Goal: Task Accomplishment & Management: Complete application form

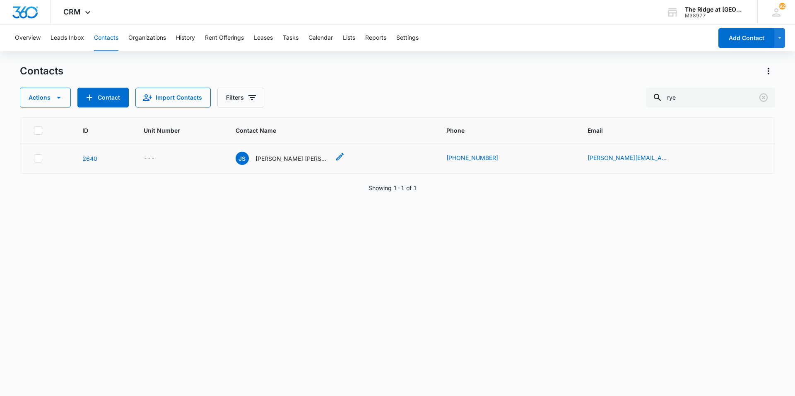
click at [288, 161] on p "[PERSON_NAME] [PERSON_NAME] & [PERSON_NAME]" at bounding box center [292, 158] width 74 height 9
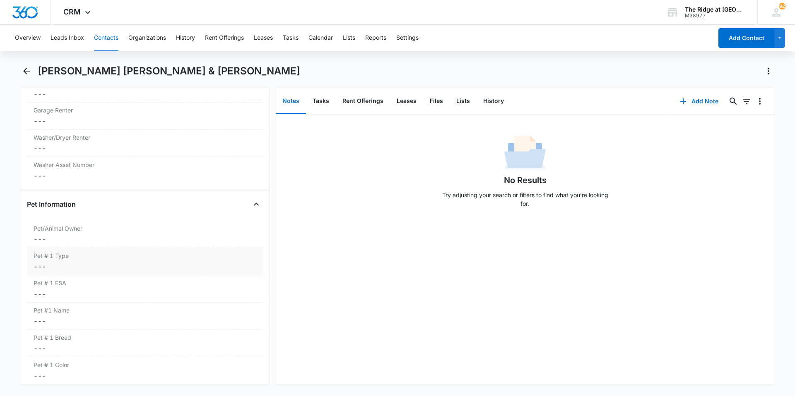
scroll to position [745, 0]
click at [430, 98] on button "Files" at bounding box center [436, 102] width 26 height 26
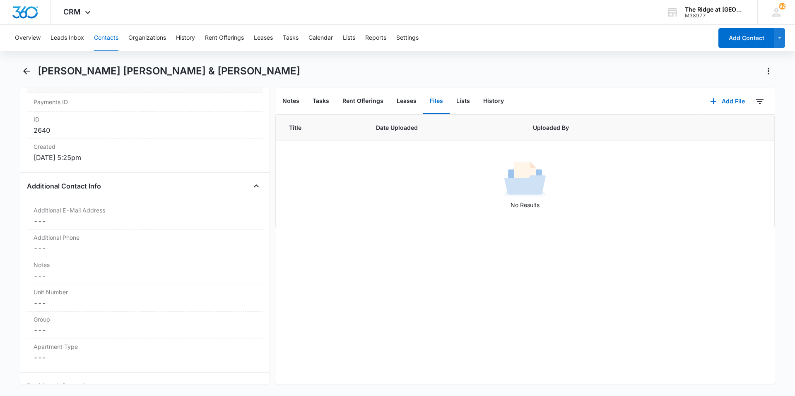
scroll to position [621, 0]
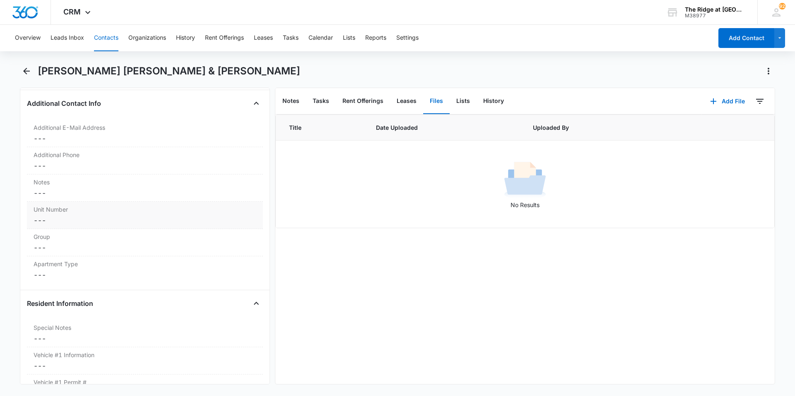
click at [95, 203] on div "Unit Number Cancel Save Changes ---" at bounding box center [145, 215] width 236 height 27
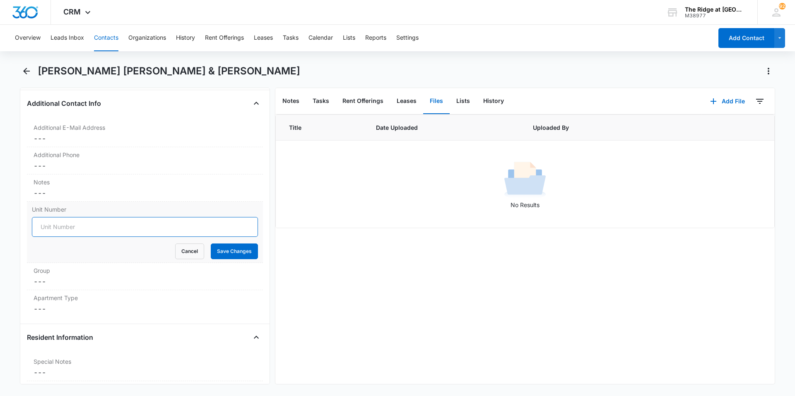
click at [91, 217] on input "Unit Number" at bounding box center [145, 227] width 226 height 20
type input "541-56306"
click at [234, 245] on button "Save Changes" at bounding box center [234, 252] width 47 height 16
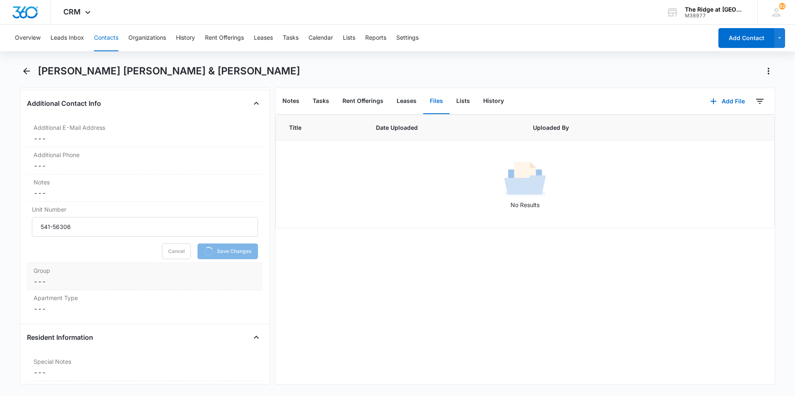
click at [109, 267] on label "Group" at bounding box center [145, 271] width 223 height 9
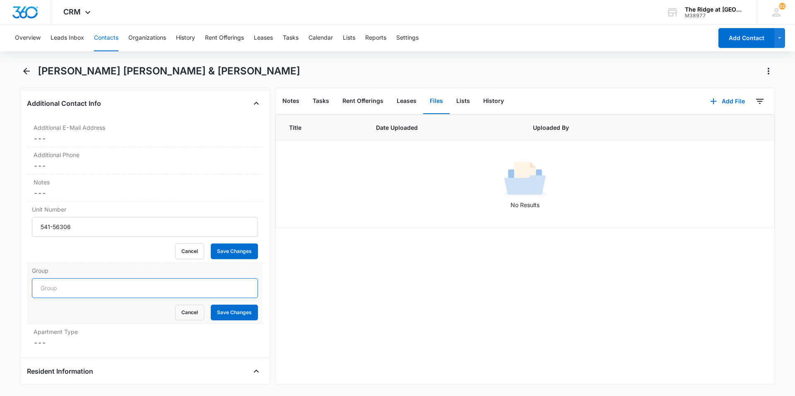
click at [94, 281] on input "Group" at bounding box center [145, 289] width 226 height 20
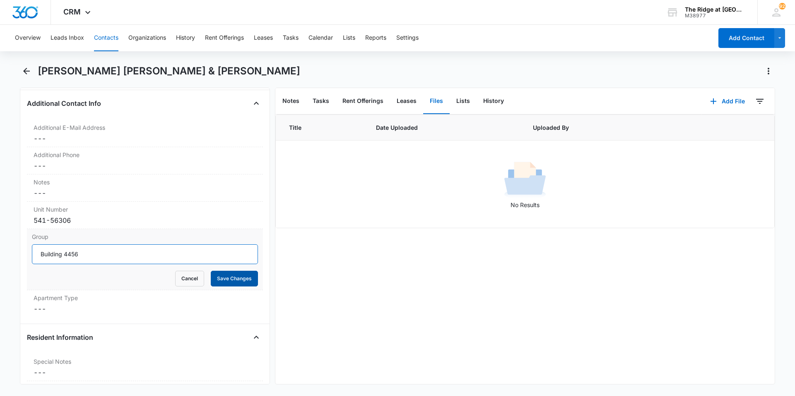
type input "Building 4456"
click at [235, 271] on button "Save Changes" at bounding box center [234, 279] width 47 height 16
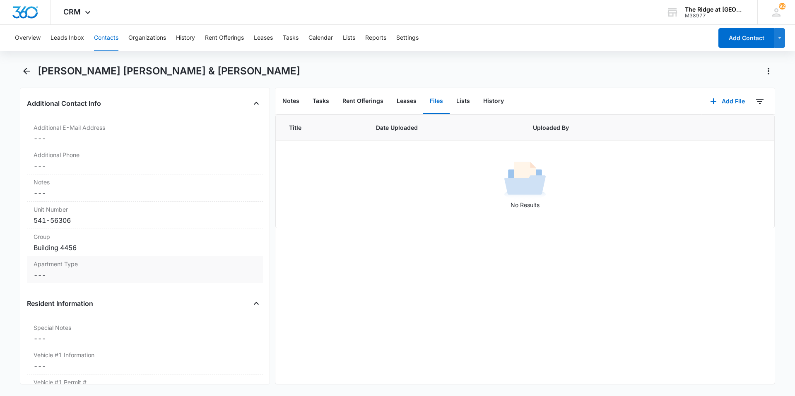
click at [126, 270] on dd "Cancel Save Changes ---" at bounding box center [145, 275] width 223 height 10
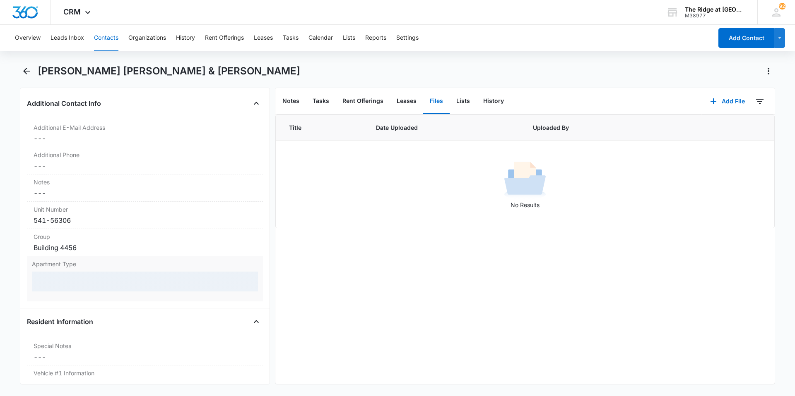
click at [184, 272] on div at bounding box center [145, 282] width 226 height 20
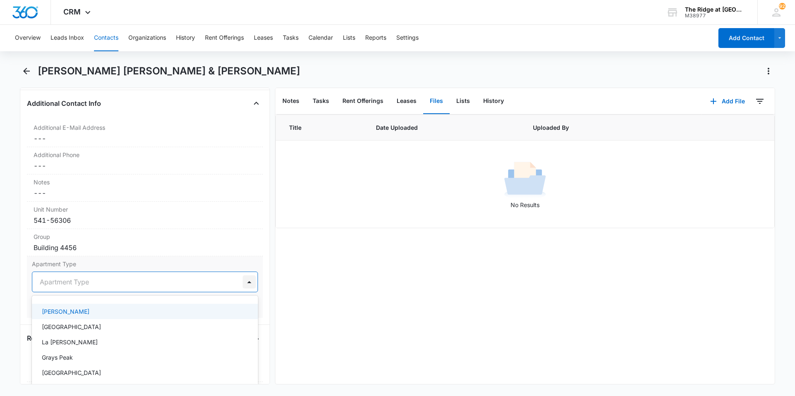
click at [244, 276] on div at bounding box center [249, 282] width 13 height 13
click at [78, 323] on div "[GEOGRAPHIC_DATA]" at bounding box center [144, 327] width 204 height 9
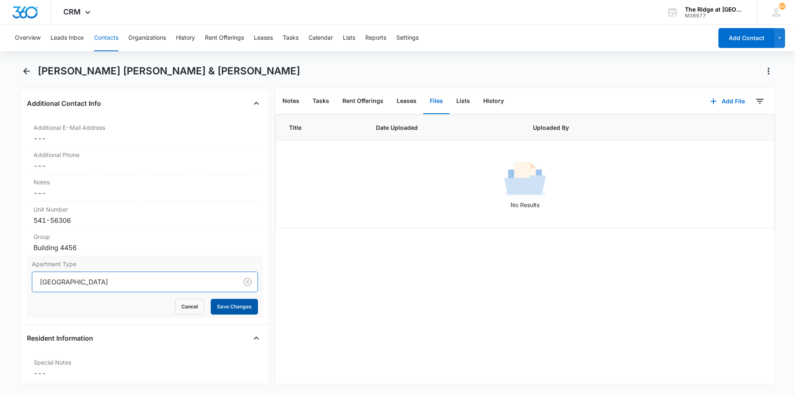
click at [218, 299] on button "Save Changes" at bounding box center [234, 307] width 47 height 16
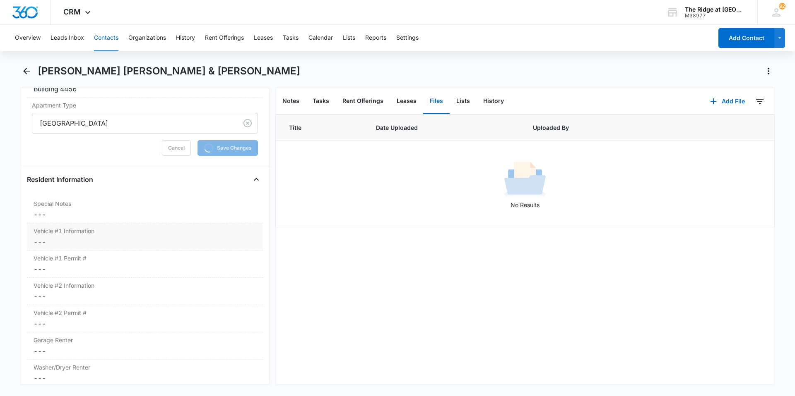
scroll to position [786, 0]
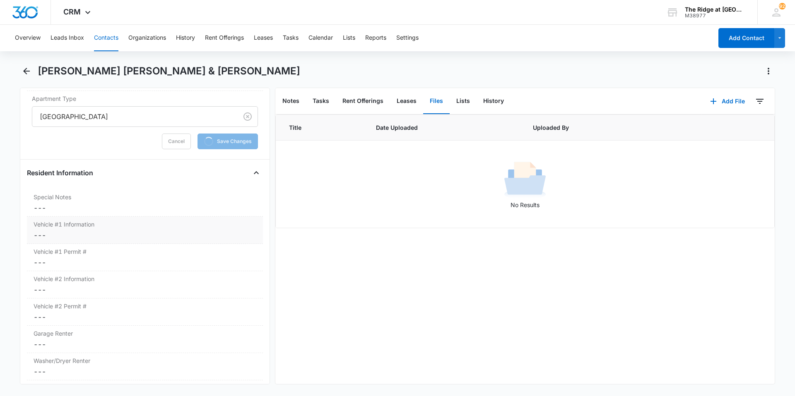
click at [93, 231] on dd "Cancel Save Changes ---" at bounding box center [145, 236] width 223 height 10
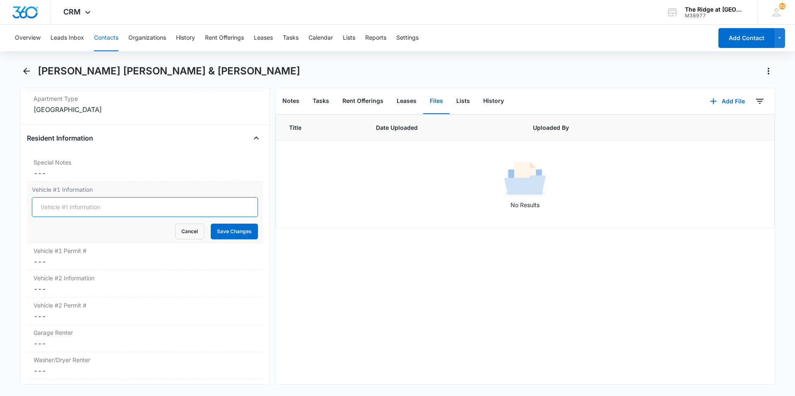
click at [143, 197] on input "Vehicle #1 Information" at bounding box center [145, 207] width 226 height 20
type input "2012 White Mazda 3 (AQJR71)"
click at [211, 224] on button "Save Changes" at bounding box center [234, 232] width 47 height 16
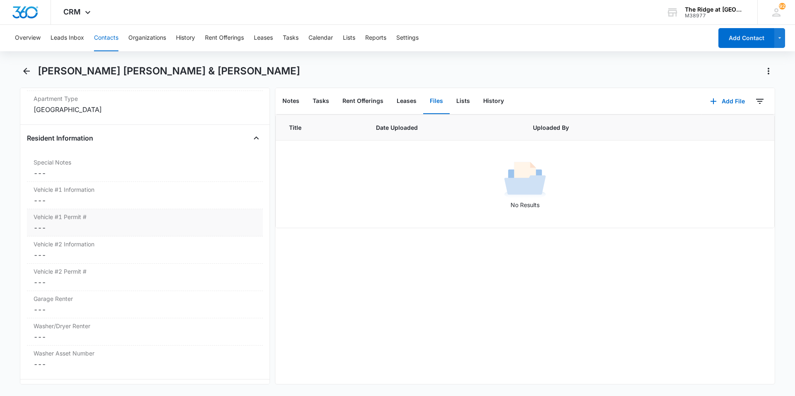
click at [96, 250] on dd "Cancel Save Changes ---" at bounding box center [145, 255] width 223 height 10
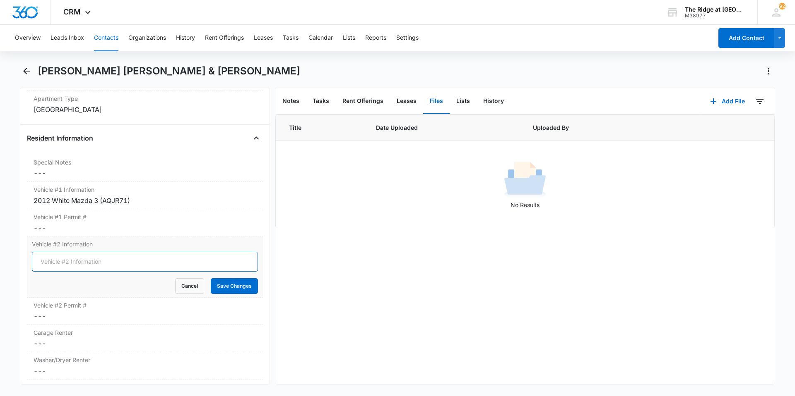
click at [93, 252] on input "Vehicle #2 Information" at bounding box center [145, 262] width 226 height 20
click at [166, 223] on dd "Cancel Save Changes ---" at bounding box center [145, 228] width 223 height 10
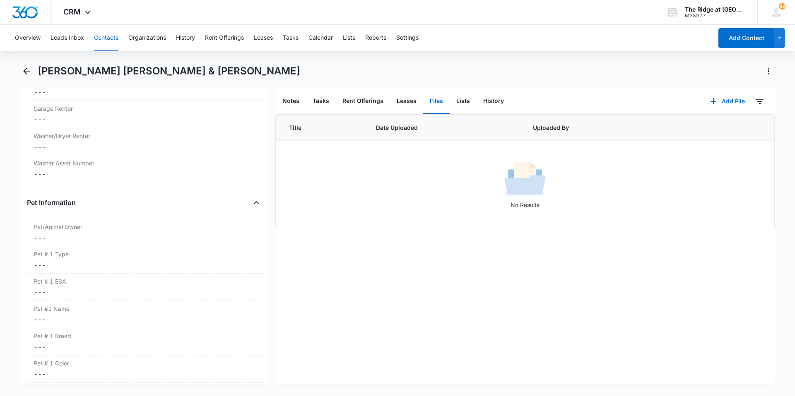
scroll to position [1009, 0]
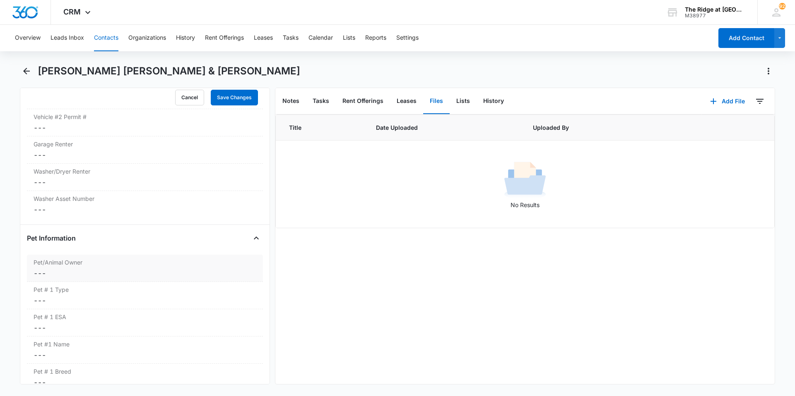
click at [130, 258] on label "Pet/Animal Owner" at bounding box center [145, 262] width 223 height 9
click at [54, 289] on label "No" at bounding box center [145, 293] width 226 height 9
click at [32, 293] on input "No" at bounding box center [32, 293] width 0 height 0
checkbox input "true"
click at [65, 150] on dd "Cancel Save Changes ---" at bounding box center [145, 155] width 223 height 10
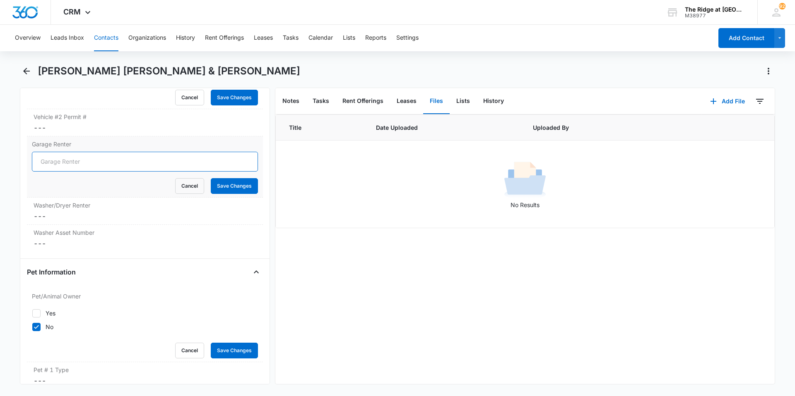
click at [65, 152] on input "Garage Renter" at bounding box center [145, 162] width 226 height 20
type input "NO"
click at [220, 180] on button "Save Changes" at bounding box center [234, 186] width 47 height 16
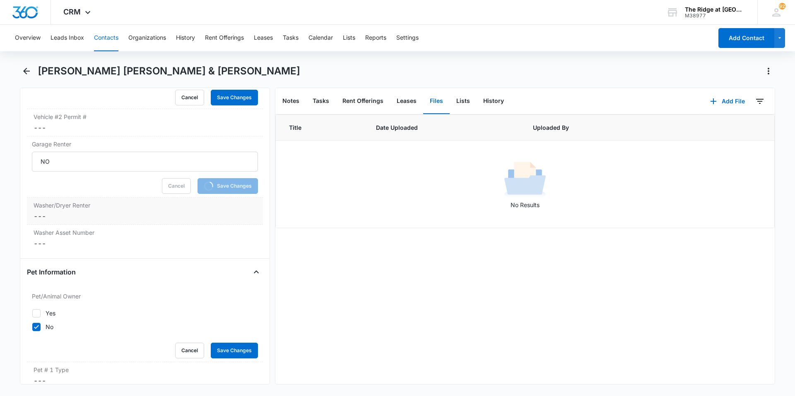
click at [112, 211] on dd "Cancel Save Changes ---" at bounding box center [145, 216] width 223 height 10
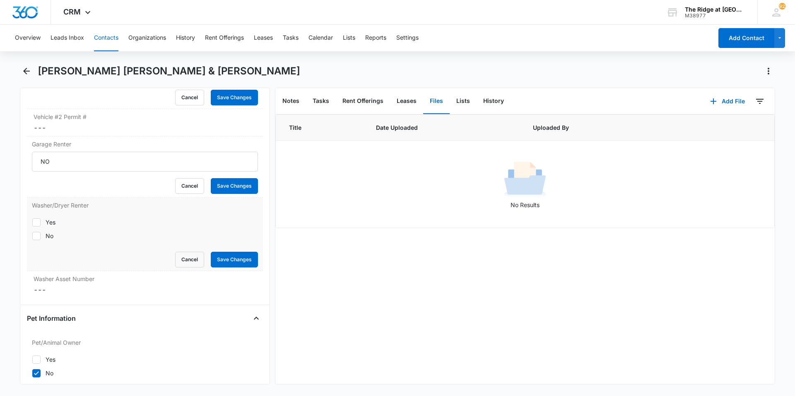
click at [49, 224] on div "Washer/Dryer Renter Yes No Cancel Save Changes" at bounding box center [145, 235] width 236 height 74
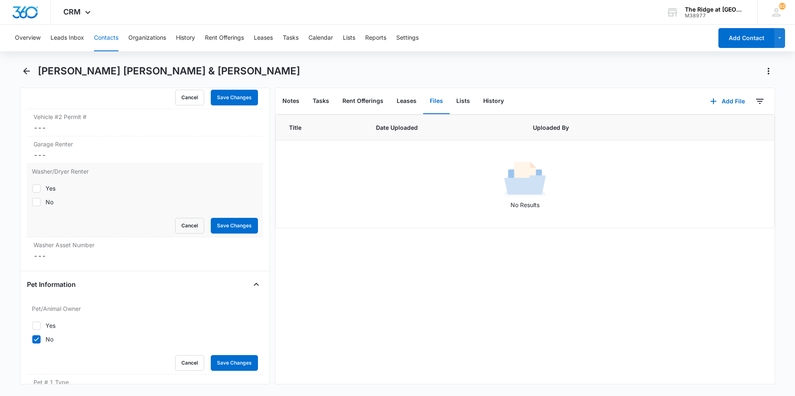
click at [48, 198] on div "No" at bounding box center [50, 202] width 8 height 9
click at [32, 202] on input "No" at bounding box center [32, 202] width 0 height 0
checkbox input "true"
click at [247, 218] on button "Save Changes" at bounding box center [234, 226] width 47 height 16
click at [231, 357] on button "Save Changes" at bounding box center [234, 363] width 47 height 16
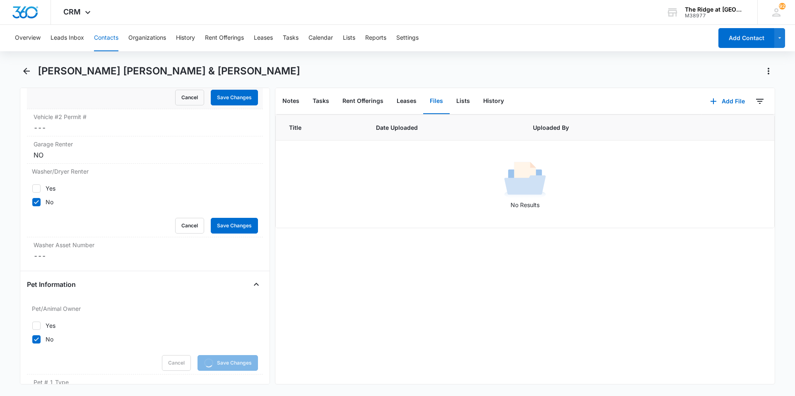
click at [222, 94] on div "Vehicle #2 Information Cancel Save Changes" at bounding box center [145, 78] width 236 height 61
click at [221, 91] on button "Save Changes" at bounding box center [234, 98] width 47 height 16
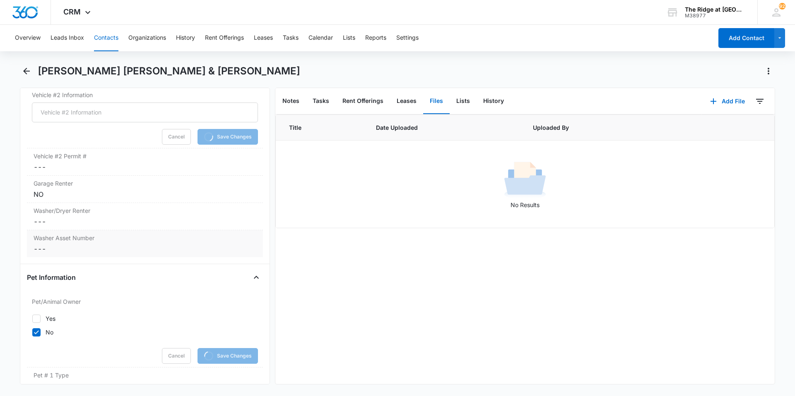
scroll to position [885, 0]
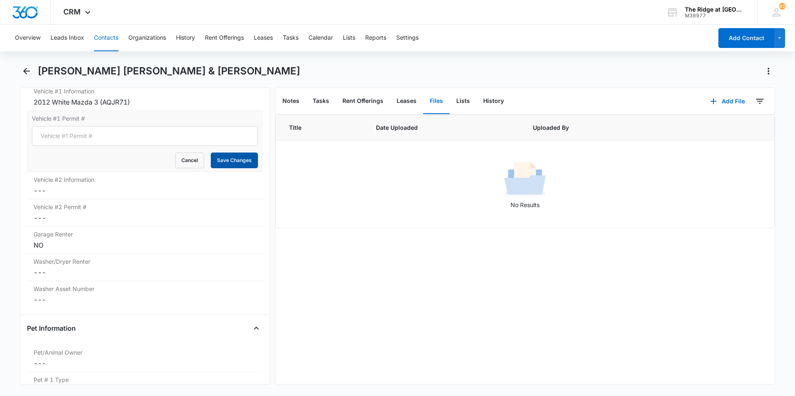
click at [227, 153] on button "Save Changes" at bounding box center [234, 161] width 47 height 16
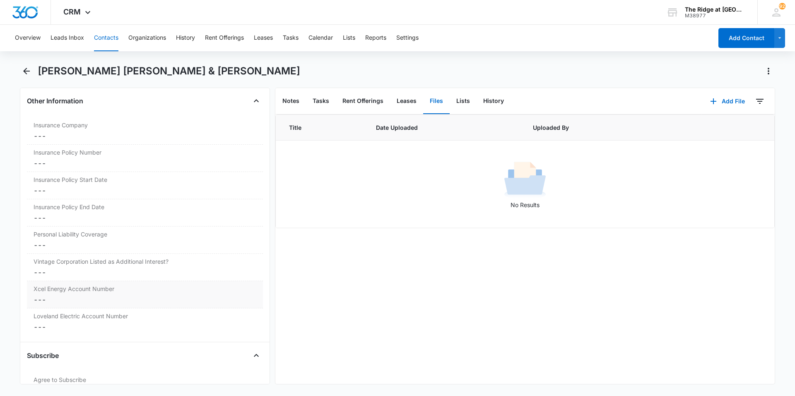
scroll to position [1718, 0]
click at [93, 295] on dd "Cancel Save Changes ---" at bounding box center [145, 300] width 223 height 10
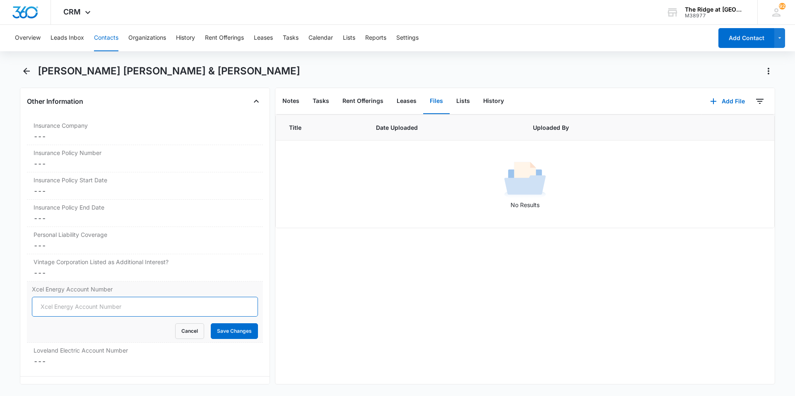
click at [93, 297] on input "Xcel Energy Account Number" at bounding box center [145, 307] width 226 height 20
type input "53-0015560216-4"
click at [230, 324] on button "Save Changes" at bounding box center [234, 332] width 47 height 16
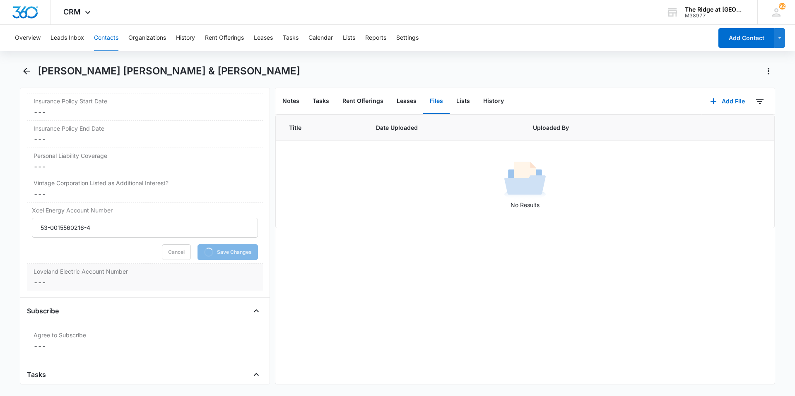
scroll to position [1801, 0]
click at [77, 274] on dd "Cancel Save Changes ---" at bounding box center [145, 279] width 223 height 10
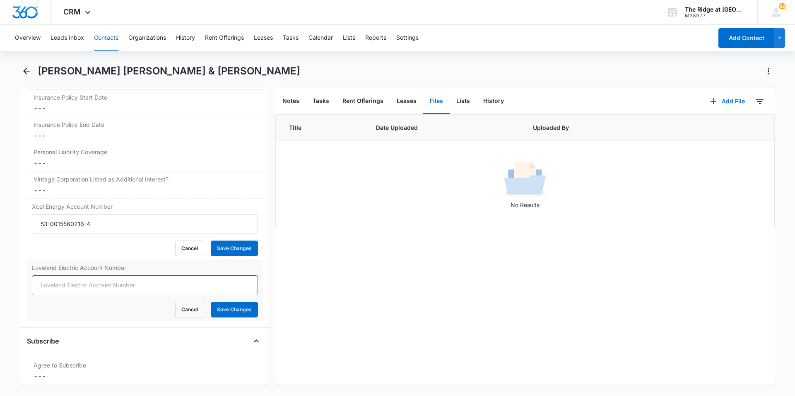
click at [88, 279] on input "Loveland Electric Account Number" at bounding box center [145, 286] width 226 height 20
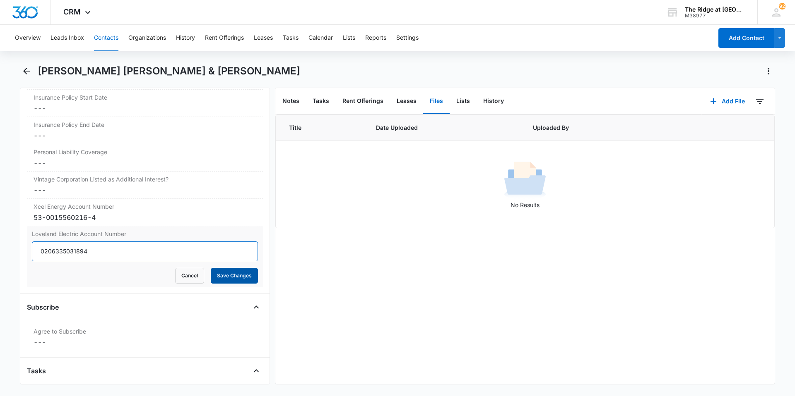
type input "0206335031894"
click at [228, 268] on button "Save Changes" at bounding box center [234, 276] width 47 height 16
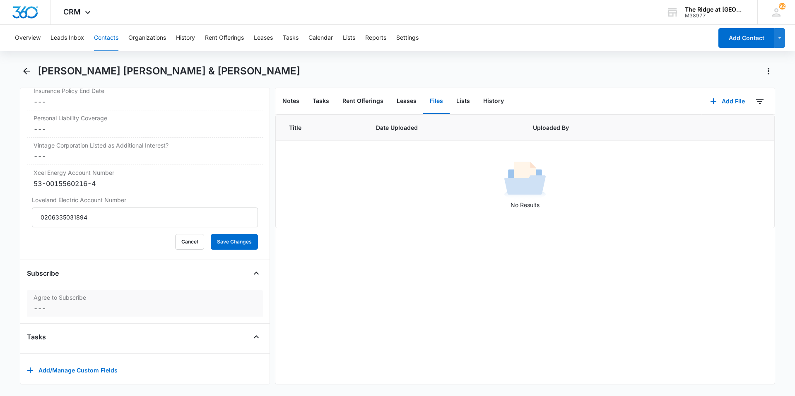
click at [126, 304] on dd "Cancel Save Changes ---" at bounding box center [145, 309] width 223 height 10
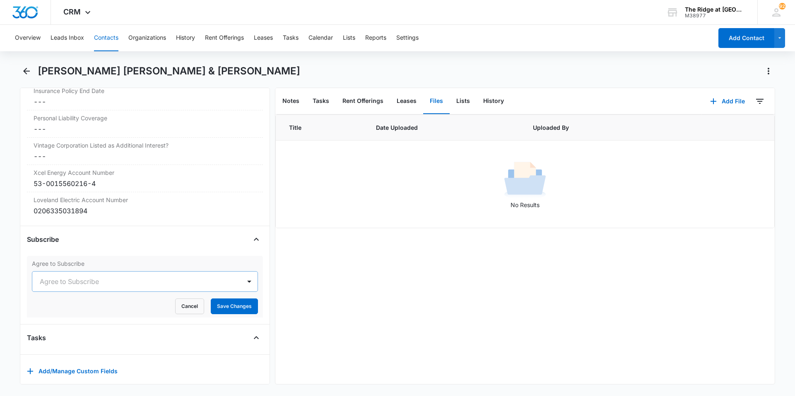
click at [147, 278] on div "Agree to Subscribe" at bounding box center [136, 282] width 209 height 20
click at [44, 322] on p "Yes" at bounding box center [47, 326] width 10 height 9
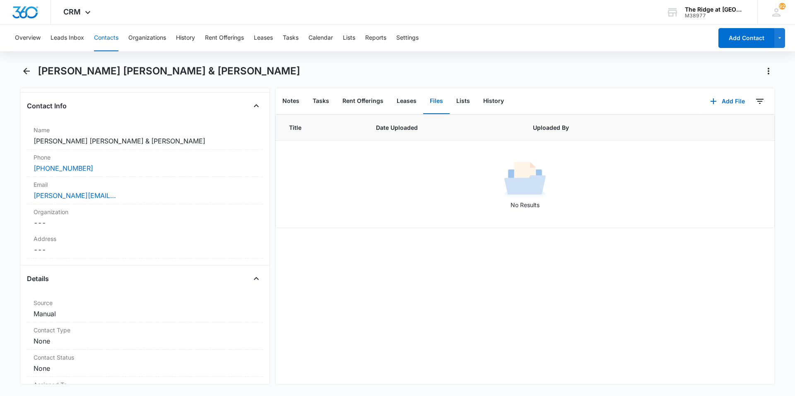
scroll to position [240, 0]
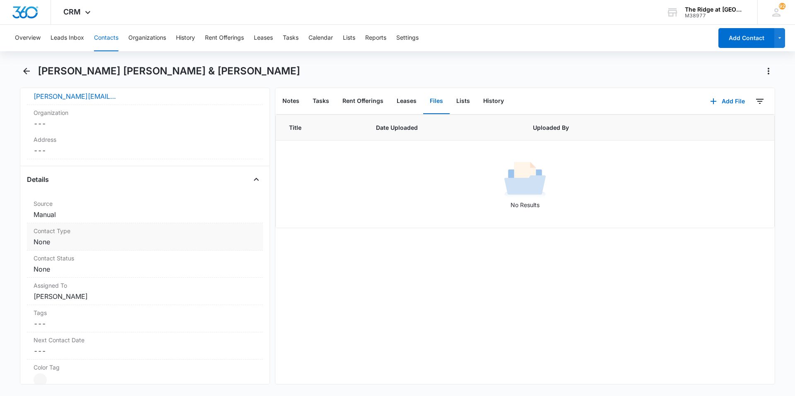
click at [98, 237] on dd "Cancel Save Changes None" at bounding box center [145, 242] width 223 height 10
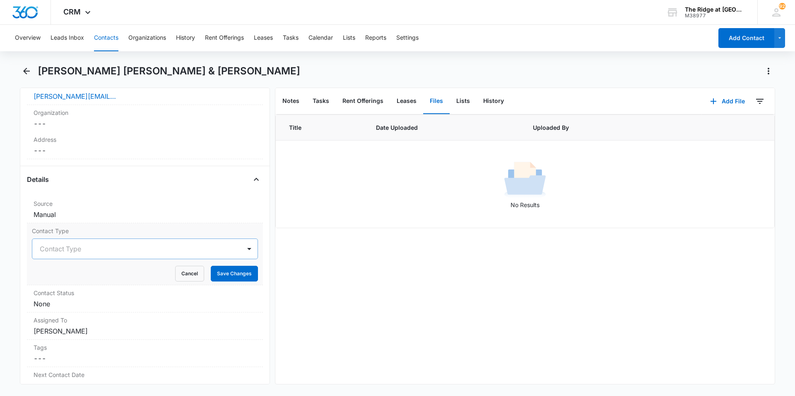
click at [86, 243] on div at bounding box center [135, 249] width 190 height 12
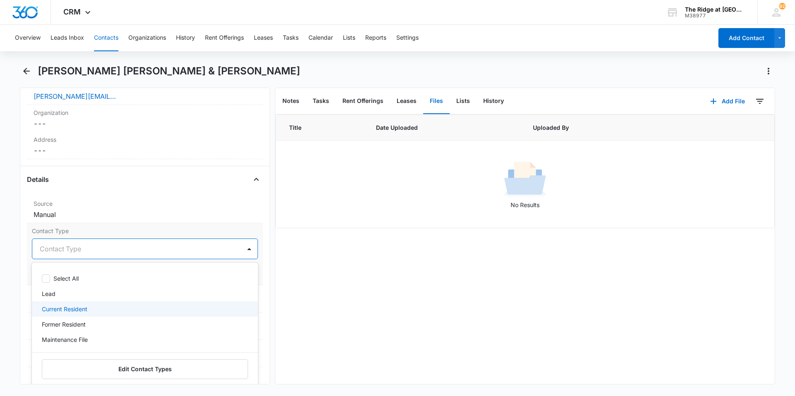
click at [76, 305] on p "Current Resident" at bounding box center [65, 309] width 46 height 9
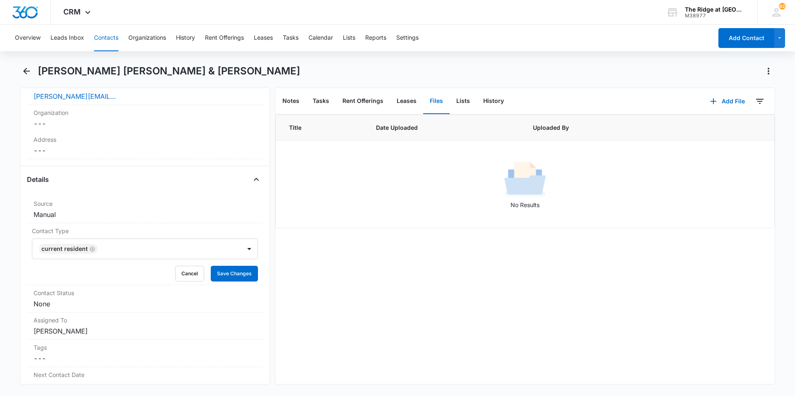
click at [330, 299] on div "Title Date Uploaded Uploaded By No Results" at bounding box center [524, 250] width 499 height 270
click at [235, 267] on button "Save Changes" at bounding box center [234, 274] width 47 height 16
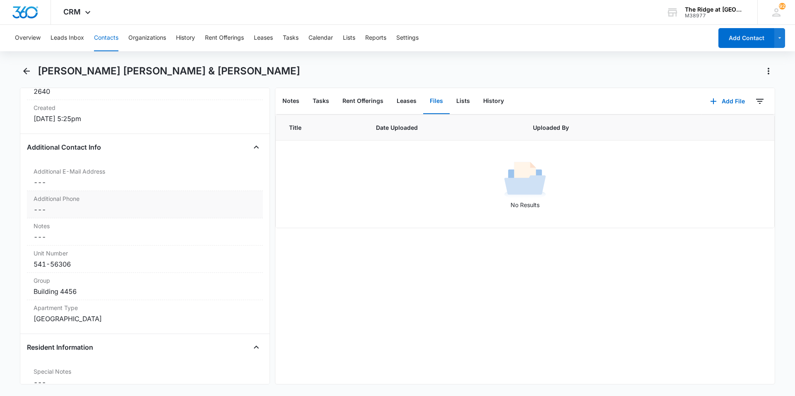
scroll to position [578, 0]
click at [79, 177] on dd "Cancel Save Changes ---" at bounding box center [145, 182] width 223 height 10
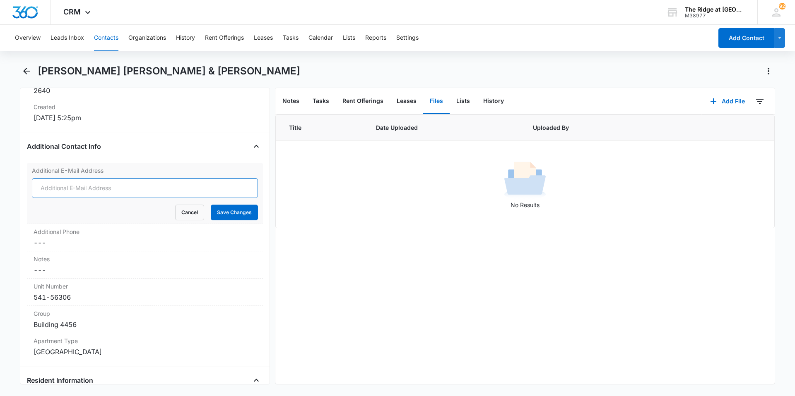
click at [76, 180] on input "Additional E-Mail Address" at bounding box center [145, 188] width 226 height 20
type input "[EMAIL_ADDRESS][DOMAIN_NAME]"
click at [221, 205] on button "Save Changes" at bounding box center [234, 213] width 47 height 16
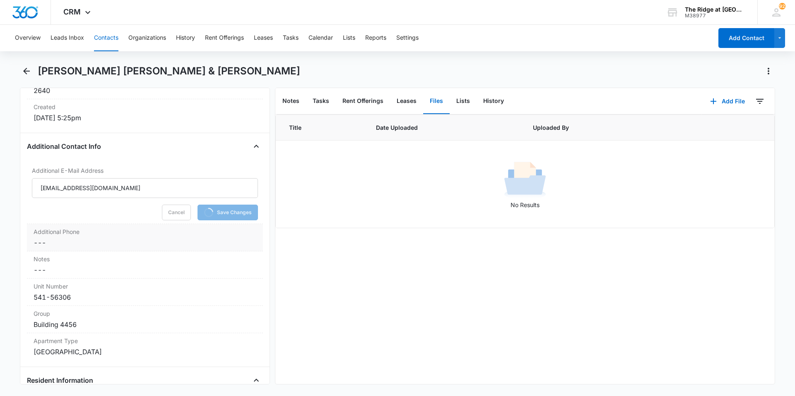
click at [134, 228] on label "Additional Phone" at bounding box center [145, 232] width 223 height 9
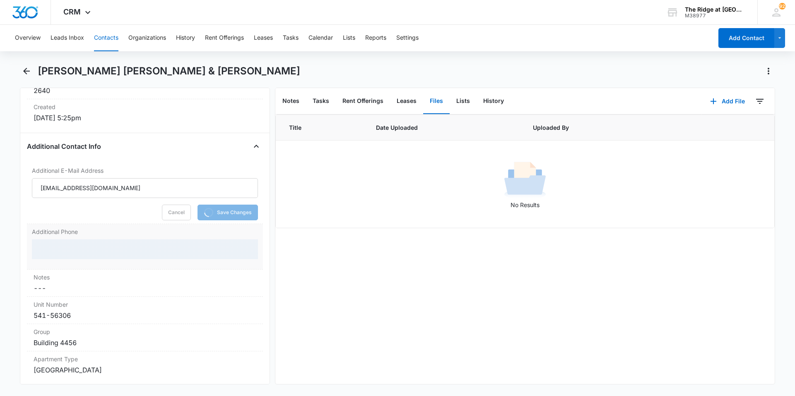
click at [128, 240] on div at bounding box center [145, 250] width 226 height 20
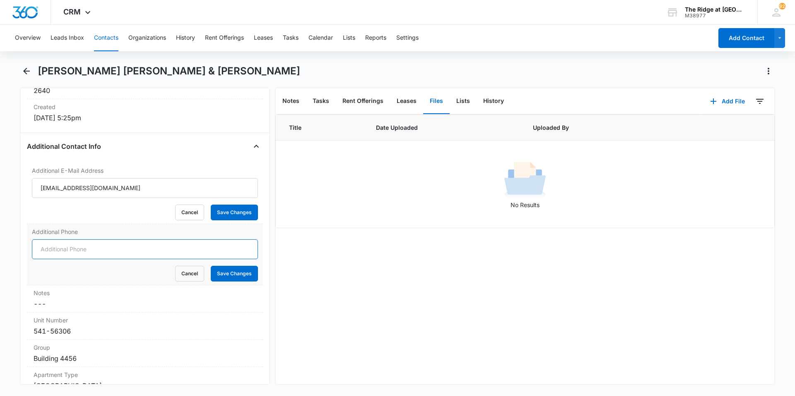
click at [111, 240] on input "Additional Phone" at bounding box center [145, 250] width 226 height 20
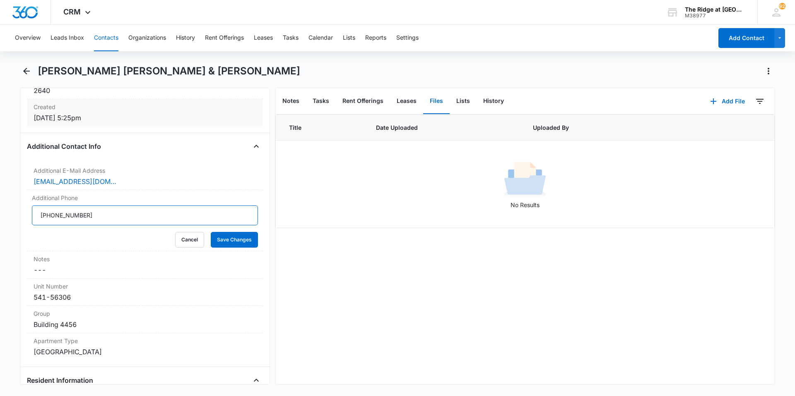
type input "[PHONE_NUMBER]"
click at [106, 38] on button "Contacts" at bounding box center [106, 38] width 24 height 26
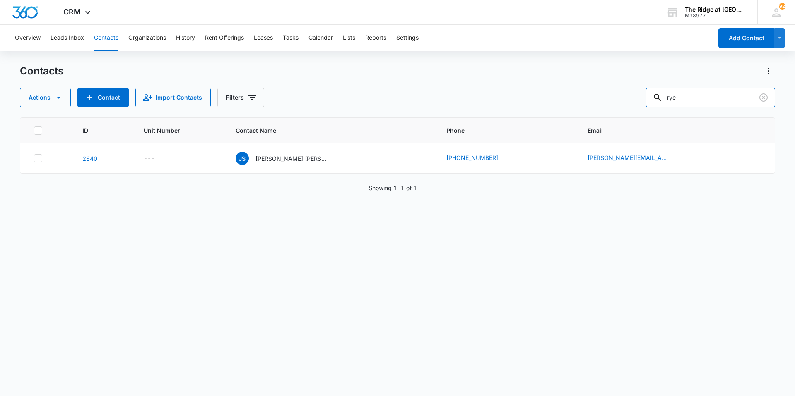
drag, startPoint x: 705, startPoint y: 99, endPoint x: 607, endPoint y: 115, distance: 99.3
click at [607, 113] on div "Contacts Actions Contact Import Contacts Filters rye ID Unit Number Contact Nam…" at bounding box center [397, 230] width 755 height 331
type input "[PERSON_NAME]"
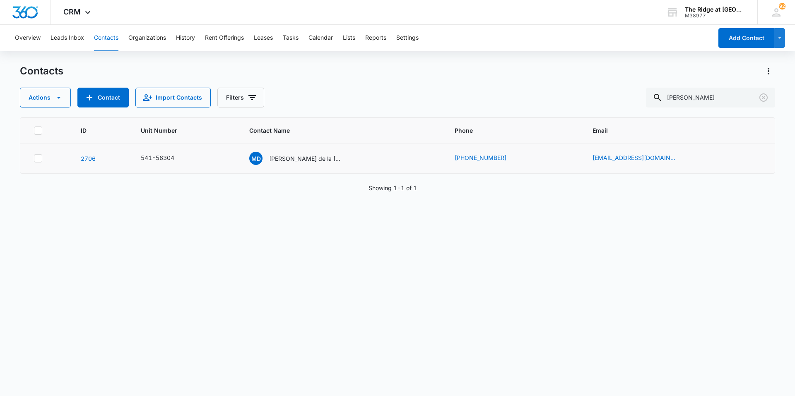
click at [289, 166] on td "Md [PERSON_NAME] de la [PERSON_NAME] & [PERSON_NAME]" at bounding box center [341, 159] width 205 height 30
click at [289, 164] on div "Md [PERSON_NAME] de la [PERSON_NAME] & [PERSON_NAME]" at bounding box center [296, 158] width 94 height 13
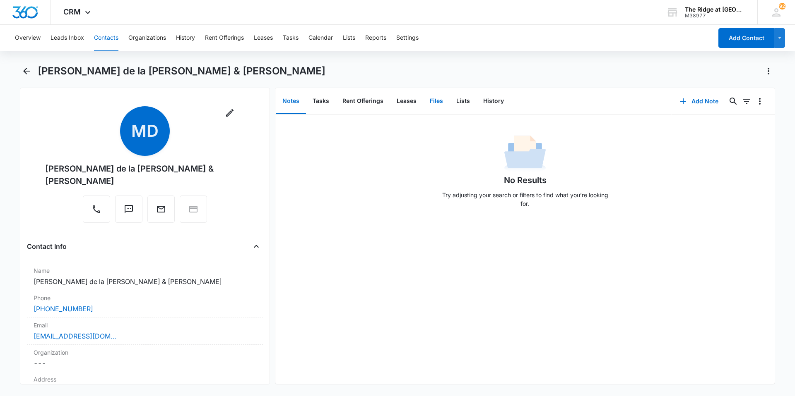
click at [437, 105] on button "Files" at bounding box center [436, 102] width 26 height 26
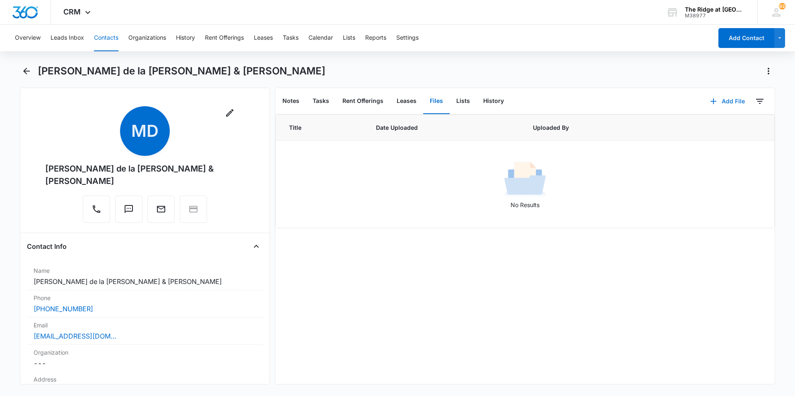
click at [706, 95] on button "Add File" at bounding box center [726, 101] width 51 height 20
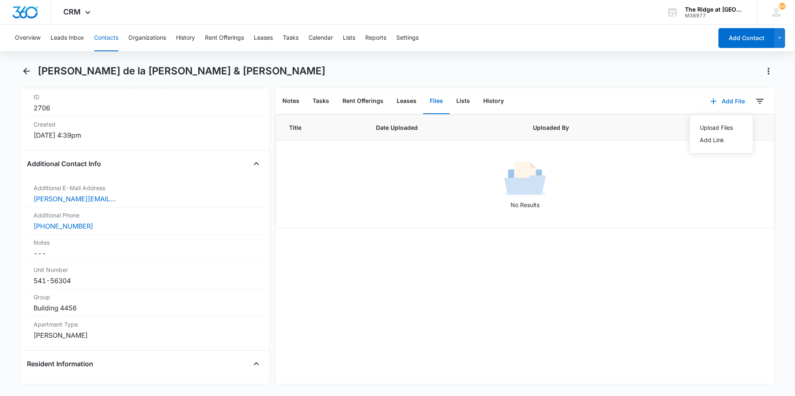
scroll to position [579, 0]
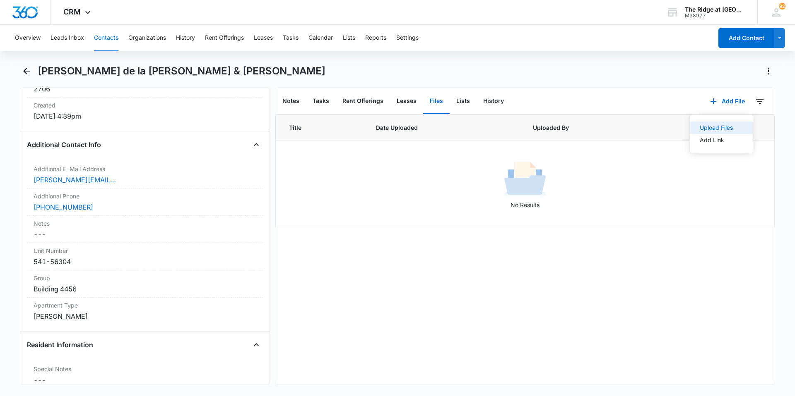
click at [701, 126] on div "Upload Files" at bounding box center [715, 128] width 33 height 6
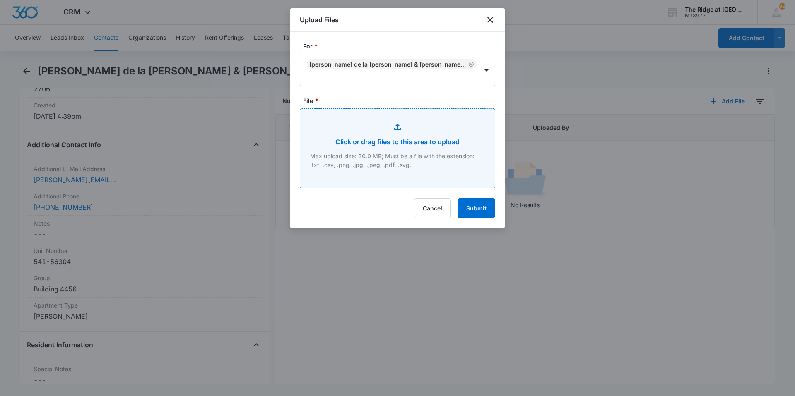
click at [334, 137] on input "File *" at bounding box center [397, 148] width 195 height 79
type input "C:\fakepath\4456-304 Addendums.pdf"
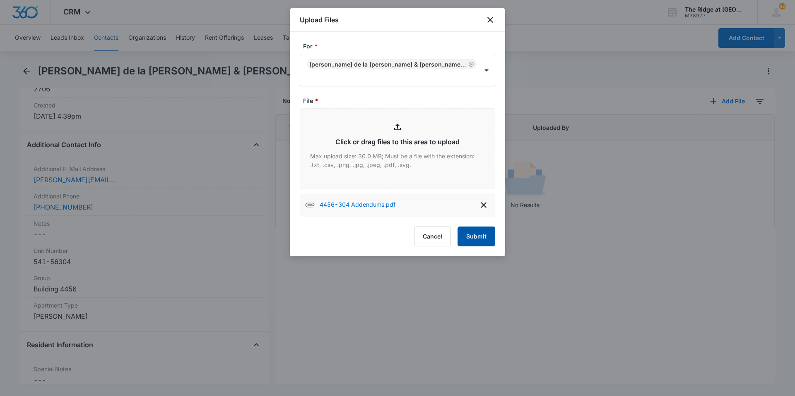
click at [472, 239] on button "Submit" at bounding box center [476, 237] width 38 height 20
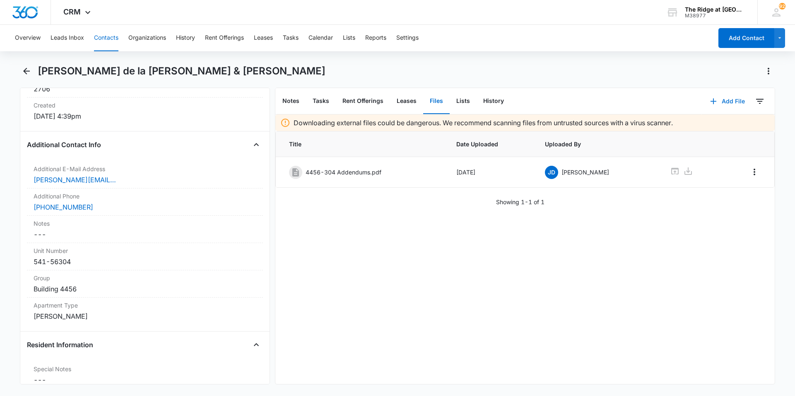
click at [709, 104] on icon "button" at bounding box center [713, 101] width 10 height 10
click at [728, 128] on button "Upload Files" at bounding box center [720, 128] width 63 height 12
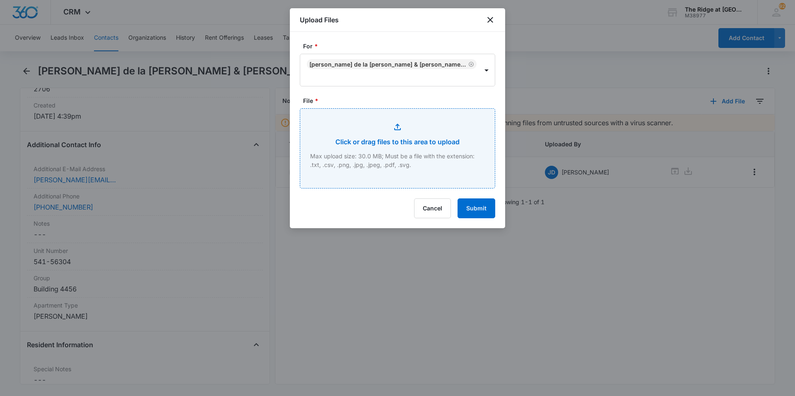
click at [331, 145] on input "File *" at bounding box center [397, 148] width 195 height 79
type input "C:\fakepath\4456-304 Lease.pdf"
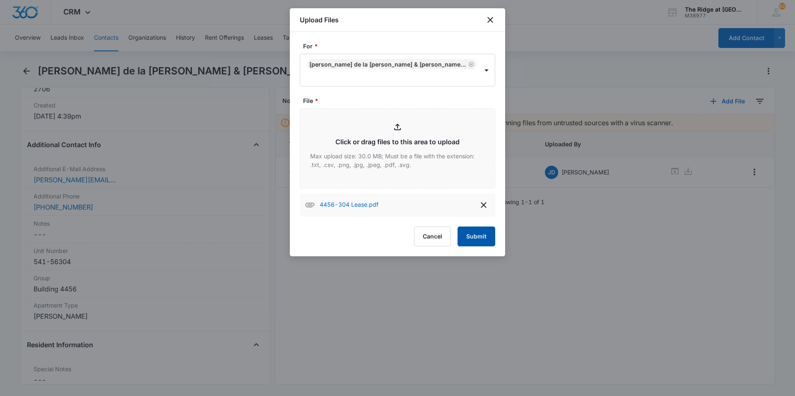
click at [473, 238] on button "Submit" at bounding box center [476, 237] width 38 height 20
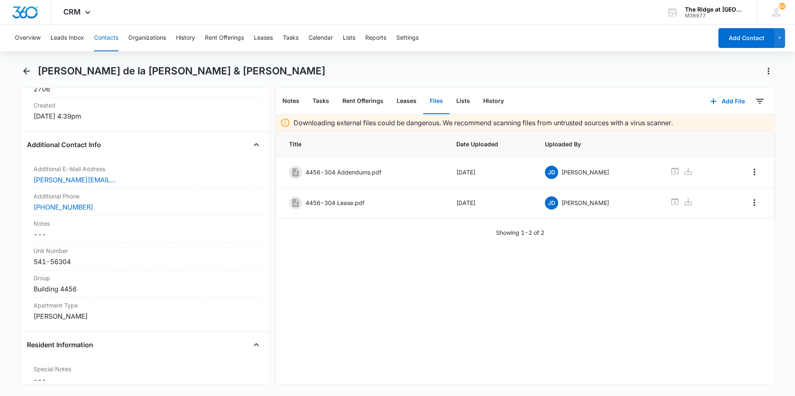
click at [108, 39] on button "Contacts" at bounding box center [106, 38] width 24 height 26
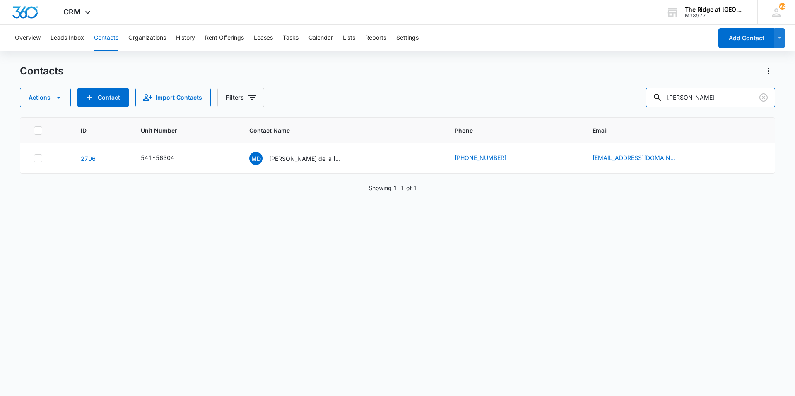
drag, startPoint x: 706, startPoint y: 98, endPoint x: 603, endPoint y: 100, distance: 103.9
click at [603, 100] on div "Actions Contact Import Contacts Filters [PERSON_NAME]" at bounding box center [397, 98] width 755 height 20
click at [707, 96] on input "4" at bounding box center [710, 98] width 129 height 20
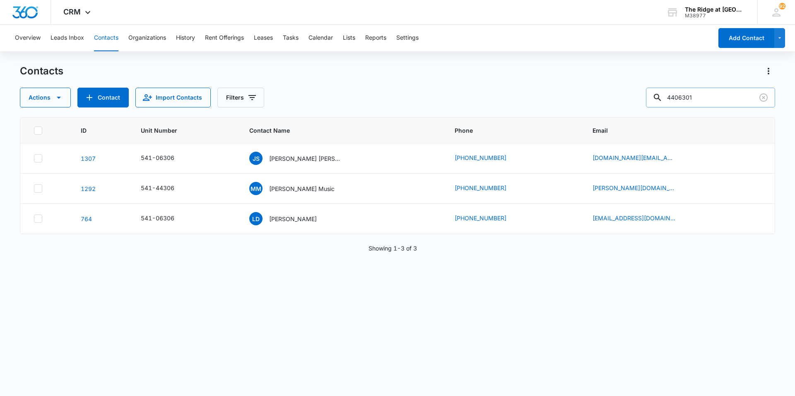
type input "4406301"
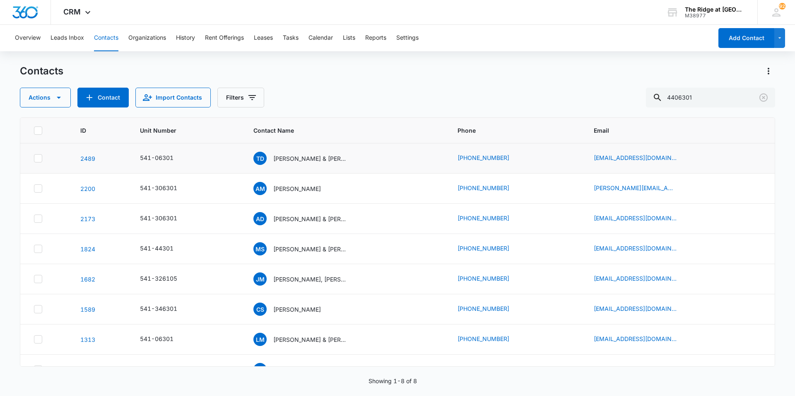
click at [303, 165] on td "[PERSON_NAME] & [PERSON_NAME]" at bounding box center [345, 159] width 204 height 30
click at [306, 160] on p "[PERSON_NAME] & [PERSON_NAME]" at bounding box center [310, 158] width 74 height 9
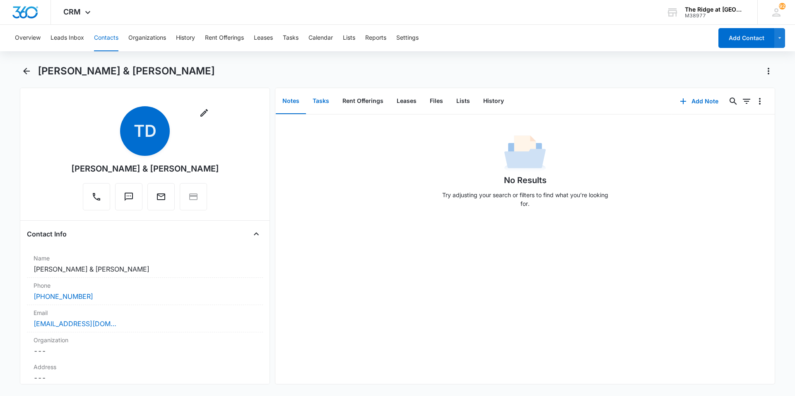
click at [326, 103] on button "Tasks" at bounding box center [321, 102] width 30 height 26
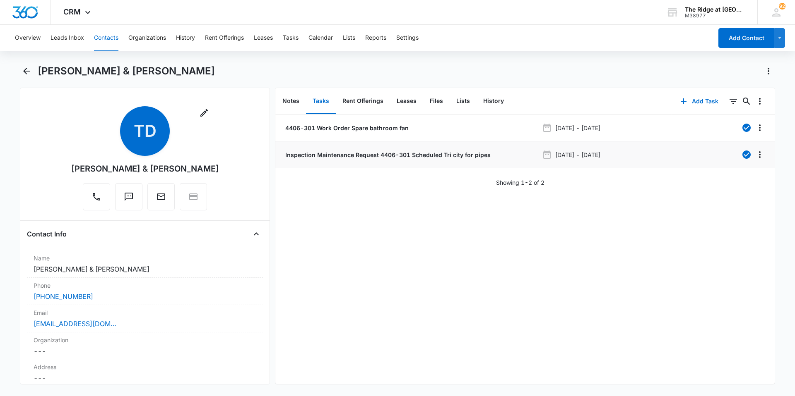
click at [502, 149] on li "Inspection Maintenance Request 4406-301 Scheduled Tri city for pipes [DATE] - […" at bounding box center [524, 155] width 499 height 27
click at [368, 161] on li "Inspection Maintenance Request 4406-301 Scheduled Tri city for pipes [DATE] - […" at bounding box center [524, 155] width 499 height 27
click at [368, 154] on p "Inspection Maintenance Request 4406-301 Scheduled Tri city for pipes" at bounding box center [386, 155] width 207 height 9
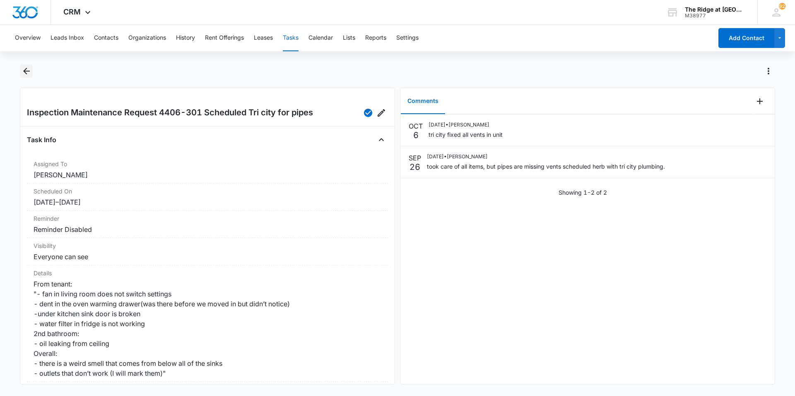
click at [23, 71] on icon "Back" at bounding box center [27, 71] width 10 height 10
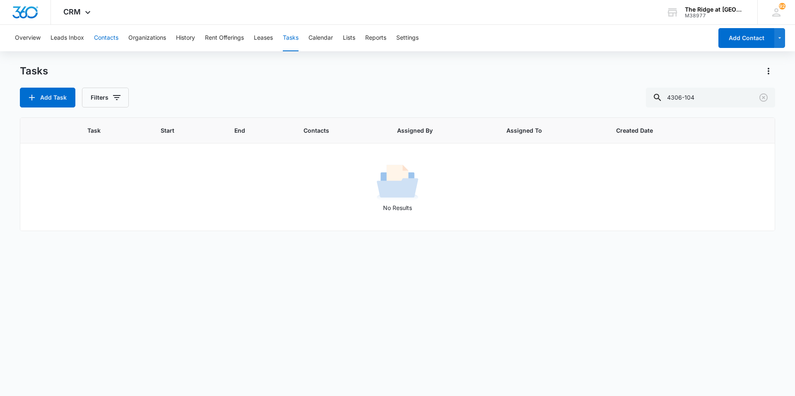
click at [103, 32] on button "Contacts" at bounding box center [106, 38] width 24 height 26
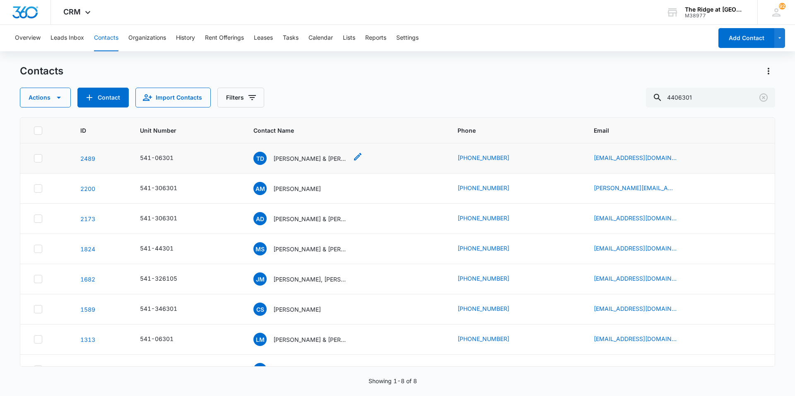
click at [313, 160] on p "[PERSON_NAME] & [PERSON_NAME]" at bounding box center [310, 158] width 74 height 9
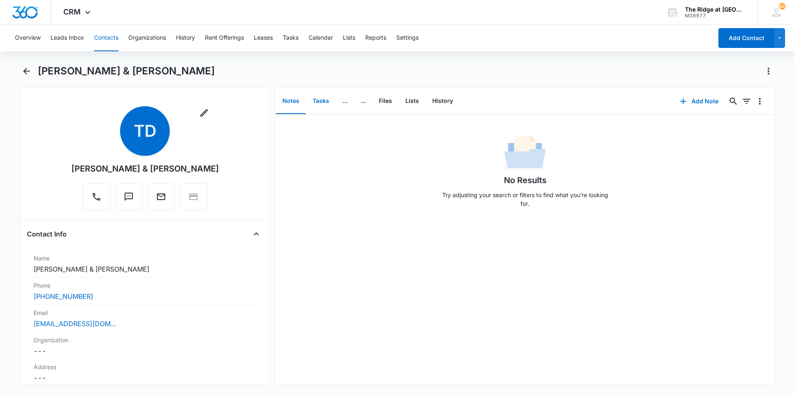
click at [331, 104] on button "Tasks" at bounding box center [321, 102] width 30 height 26
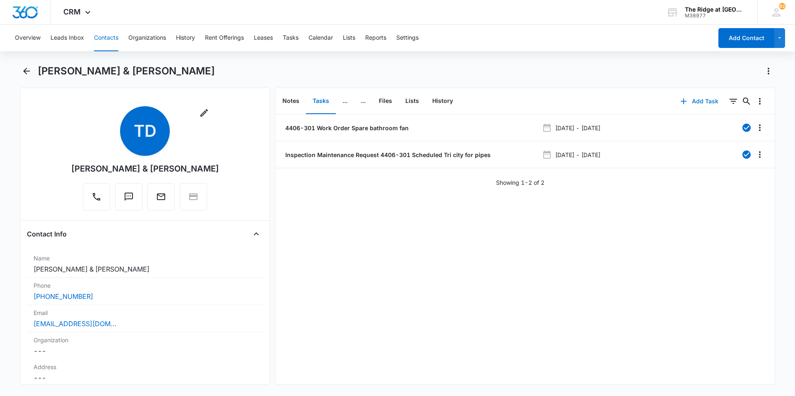
click at [706, 103] on button "Add Task" at bounding box center [699, 101] width 55 height 20
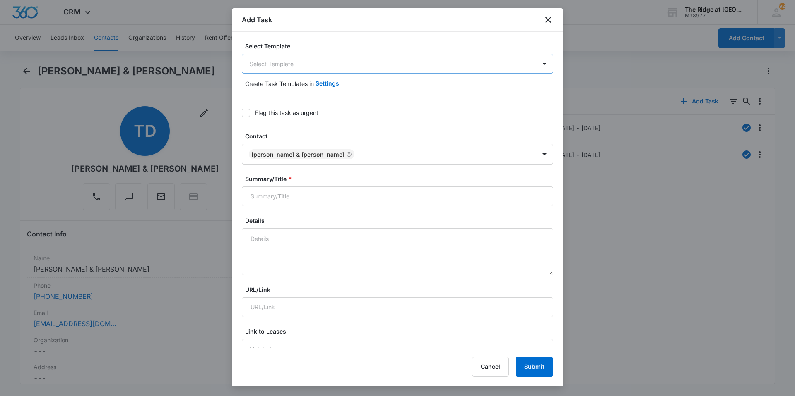
click at [272, 70] on body "CRM Apps Reputation Websites Forms CRM Email Social Content Intelligence Files …" at bounding box center [397, 198] width 795 height 396
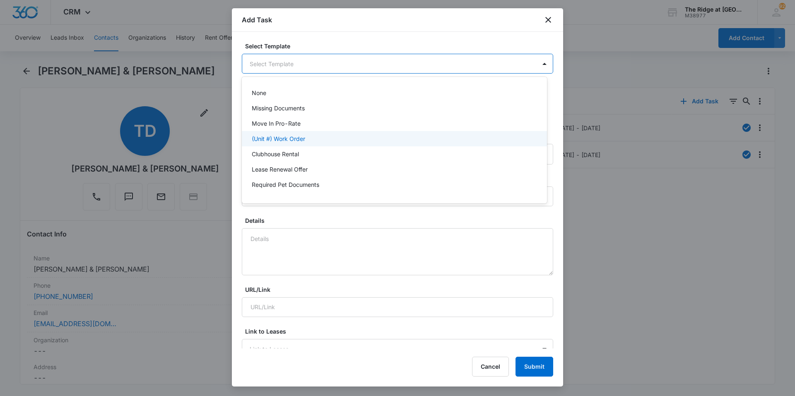
click at [275, 137] on p "(Unit #) Work Order" at bounding box center [278, 138] width 53 height 9
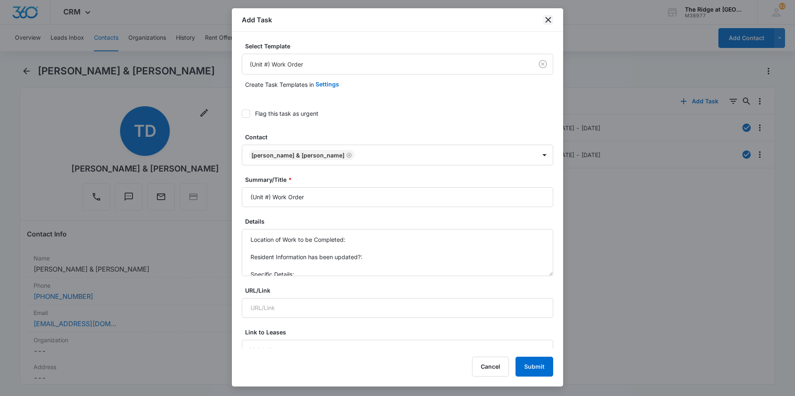
click at [546, 22] on icon "close" at bounding box center [548, 20] width 6 height 6
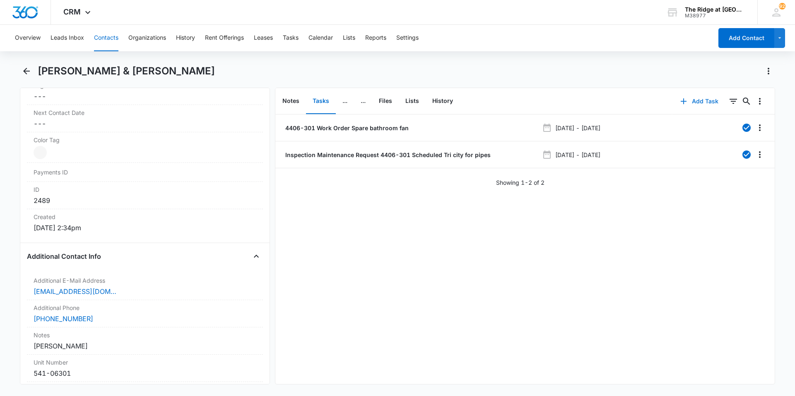
scroll to position [621, 0]
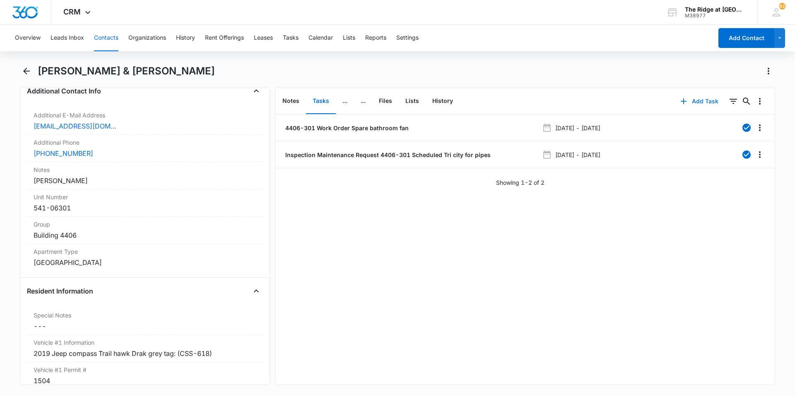
click at [698, 96] on button "Add Task" at bounding box center [699, 101] width 55 height 20
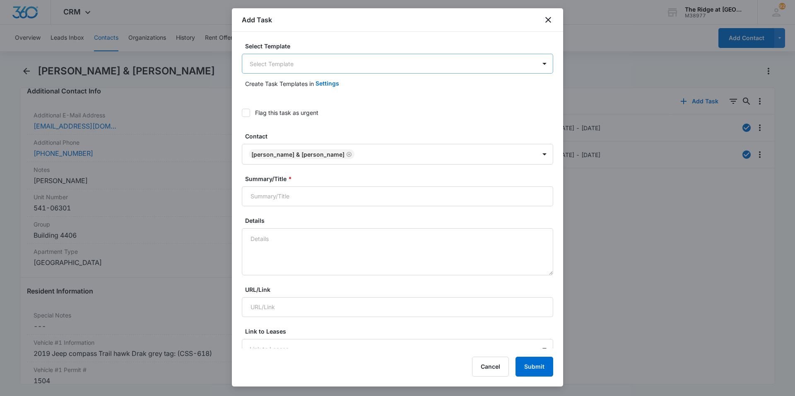
click at [281, 60] on body "CRM Apps Reputation Websites Forms CRM Email Social Content Intelligence Files …" at bounding box center [397, 198] width 795 height 396
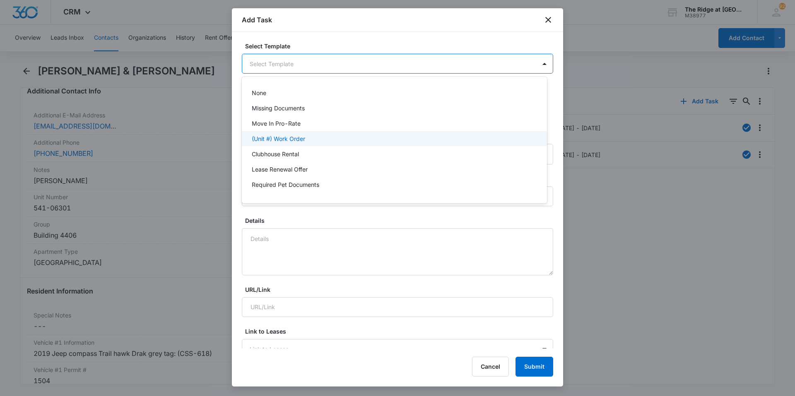
click at [288, 142] on p "(Unit #) Work Order" at bounding box center [278, 138] width 53 height 9
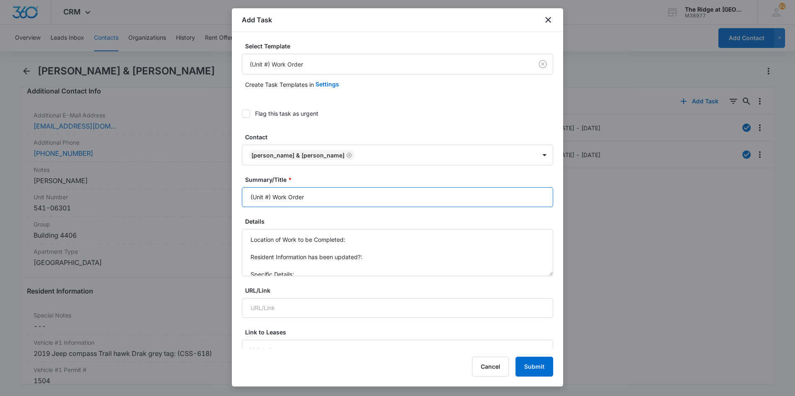
drag, startPoint x: 271, startPoint y: 195, endPoint x: 226, endPoint y: 194, distance: 44.7
click at [226, 194] on body "CRM Apps Reputation Websites Forms CRM Email Social Content Intelligence Files …" at bounding box center [397, 198] width 795 height 396
type input "4406-301 Work Order"
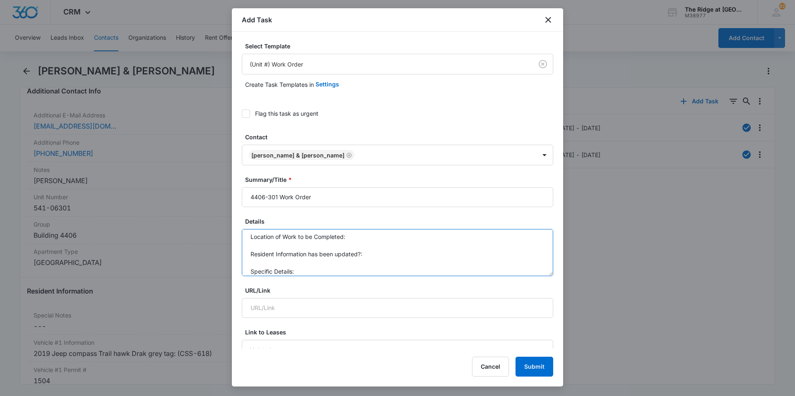
scroll to position [0, 0]
drag, startPoint x: 297, startPoint y: 273, endPoint x: 237, endPoint y: 223, distance: 77.6
click at [237, 223] on div "Select Template (Unit #) Work Order Create Task Templates in Settings Flag this…" at bounding box center [397, 190] width 331 height 317
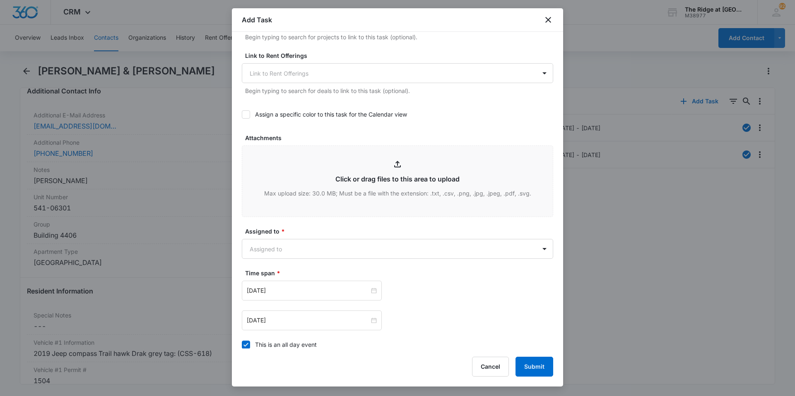
scroll to position [331, 0]
type textarea "Has some portable A/C units we loaned them that they would like picked up. Call…"
click at [306, 255] on body "CRM Apps Reputation Websites Forms CRM Email Social Content Intelligence Files …" at bounding box center [397, 198] width 795 height 396
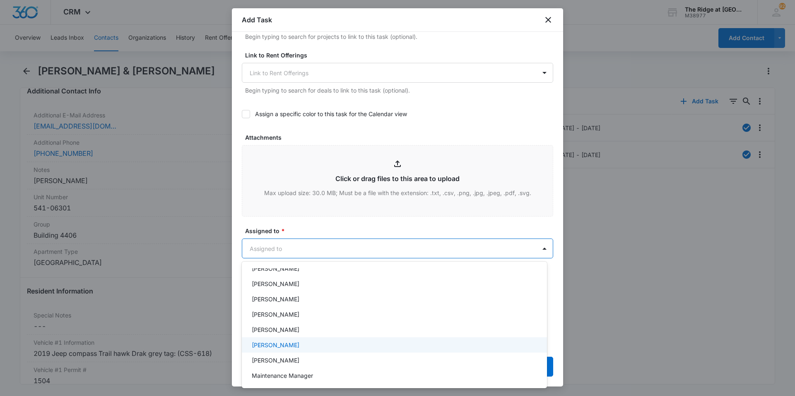
scroll to position [89, 0]
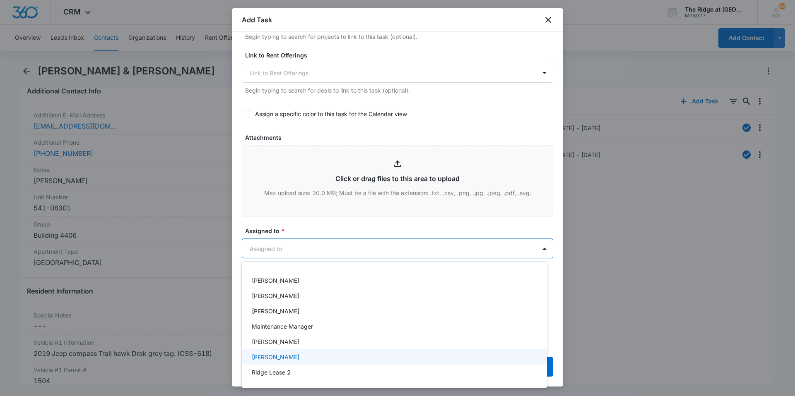
click at [281, 361] on p "[PERSON_NAME]" at bounding box center [276, 357] width 48 height 9
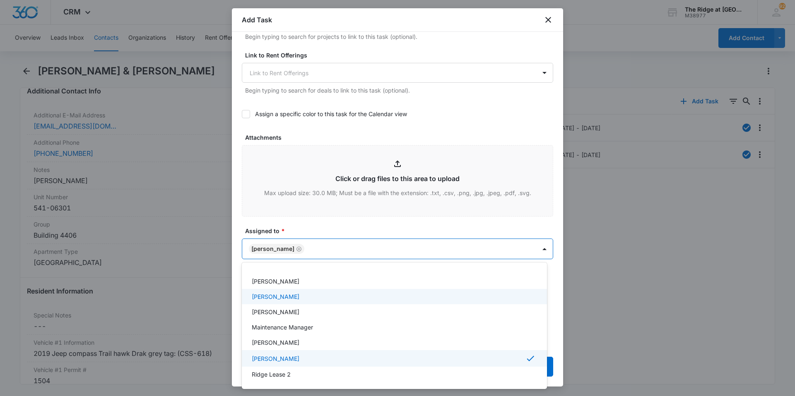
click at [296, 230] on div at bounding box center [397, 198] width 795 height 396
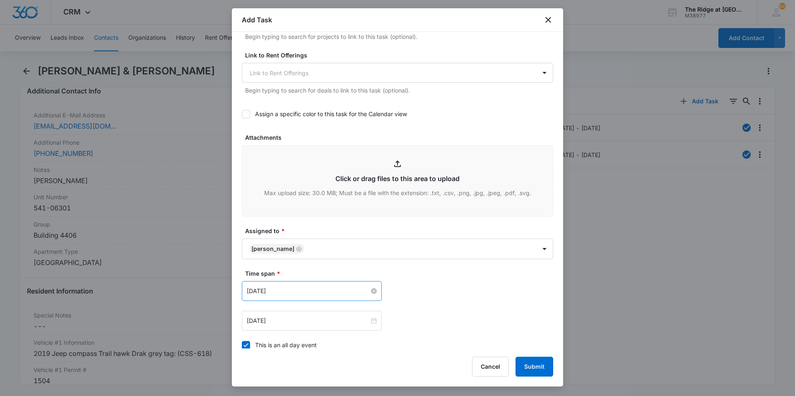
click at [296, 293] on input "[DATE]" at bounding box center [308, 291] width 122 height 9
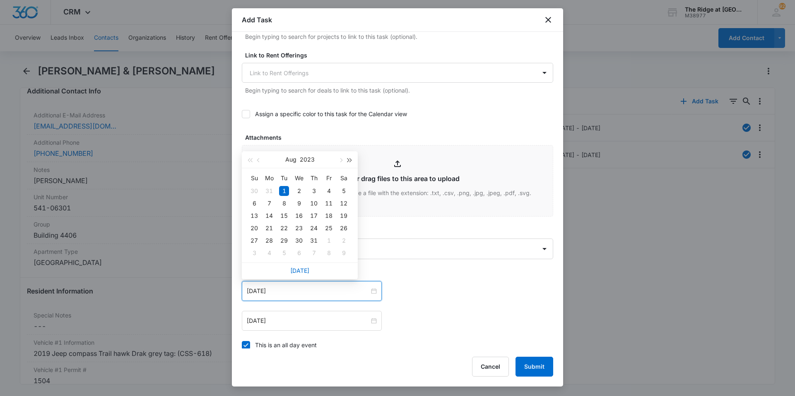
click at [351, 157] on button "button" at bounding box center [349, 159] width 9 height 17
click at [339, 161] on button "button" at bounding box center [340, 159] width 9 height 17
click at [340, 161] on span "button" at bounding box center [340, 161] width 4 height 4
type input "[DATE]"
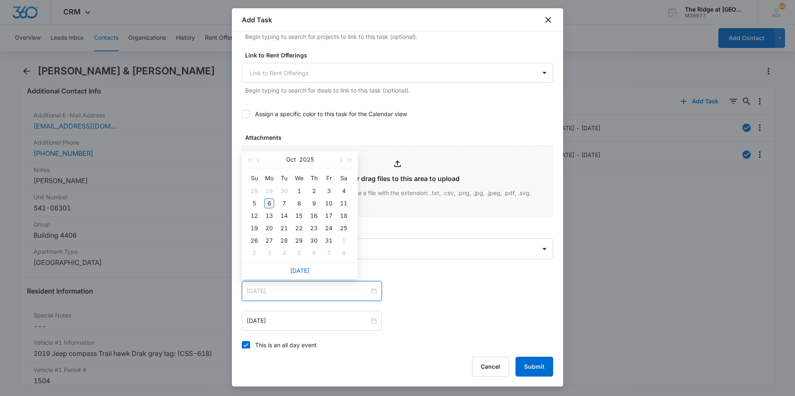
click at [270, 204] on div "6" at bounding box center [269, 204] width 10 height 10
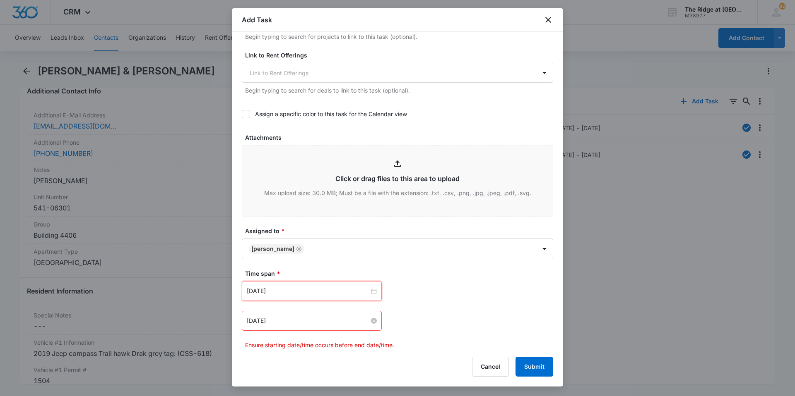
click at [347, 317] on input "[DATE]" at bounding box center [308, 321] width 122 height 9
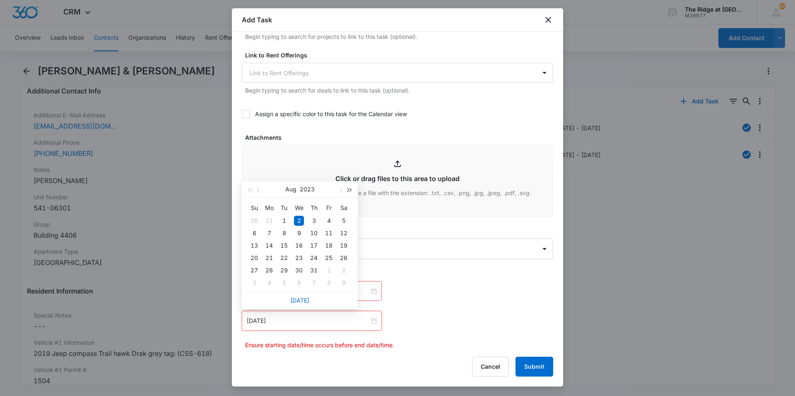
click at [350, 191] on span "button" at bounding box center [350, 190] width 4 height 4
click at [339, 191] on span "button" at bounding box center [340, 190] width 4 height 4
type input "[DATE]"
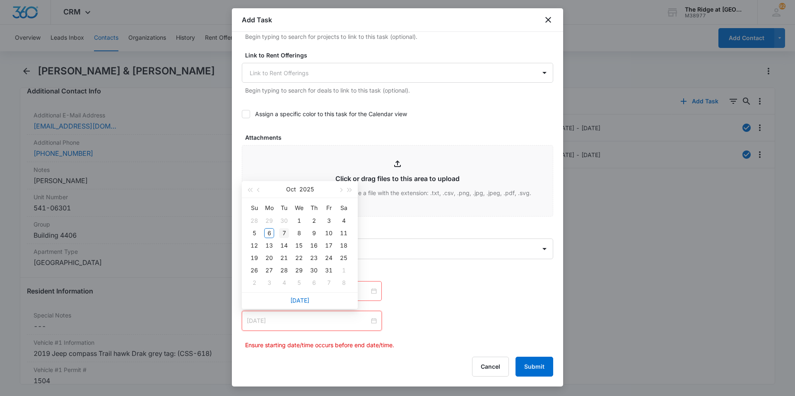
click at [283, 234] on div "7" at bounding box center [284, 233] width 10 height 10
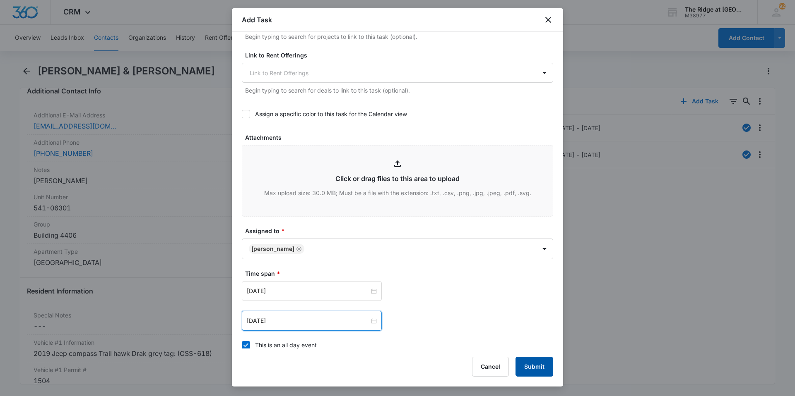
click at [533, 364] on button "Submit" at bounding box center [534, 367] width 38 height 20
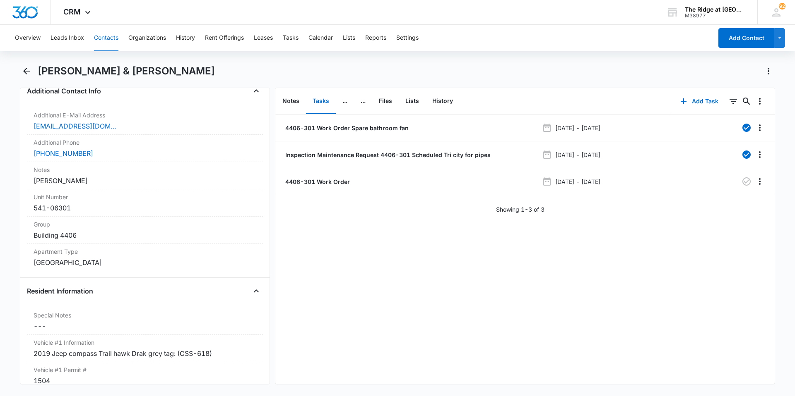
click at [107, 43] on button "Contacts" at bounding box center [106, 38] width 24 height 26
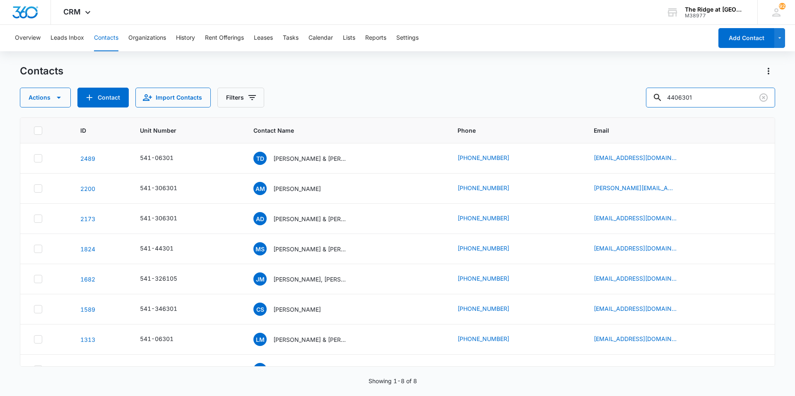
drag, startPoint x: 712, startPoint y: 93, endPoint x: 641, endPoint y: 102, distance: 71.8
click at [641, 102] on div "Actions Contact Import Contacts Filters 4406301" at bounding box center [397, 98] width 755 height 20
type input "rye"
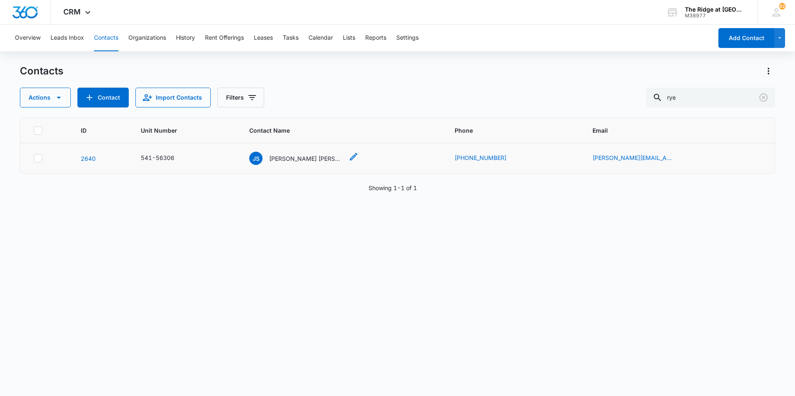
click at [288, 162] on p "[PERSON_NAME] [PERSON_NAME] & [PERSON_NAME]" at bounding box center [306, 158] width 74 height 9
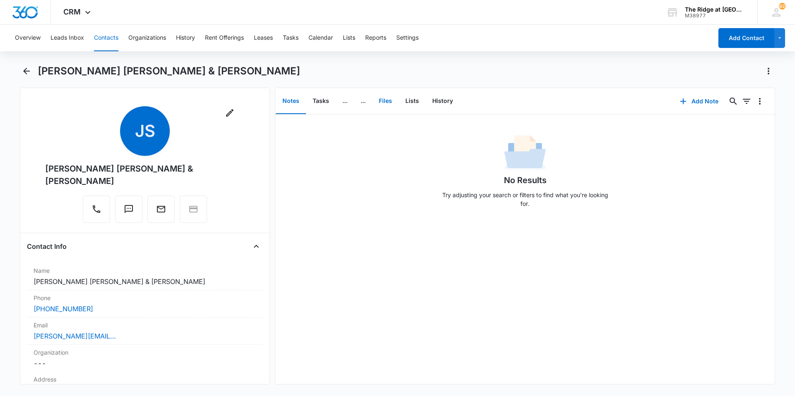
click at [383, 98] on button "Files" at bounding box center [385, 102] width 26 height 26
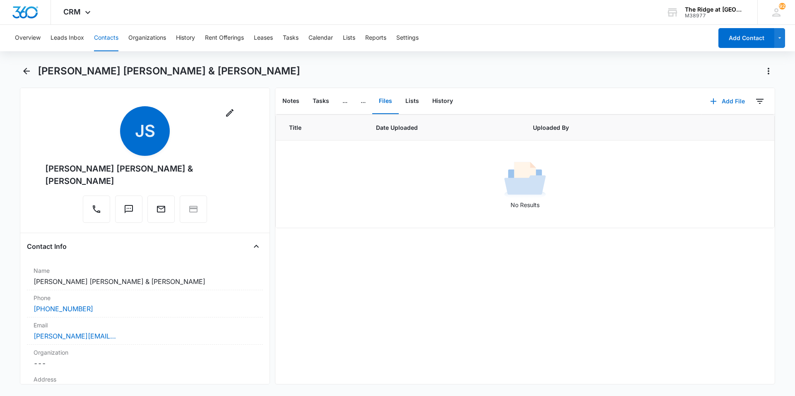
click at [723, 101] on button "Add File" at bounding box center [726, 101] width 51 height 20
click at [715, 127] on div "Upload Files" at bounding box center [715, 128] width 33 height 6
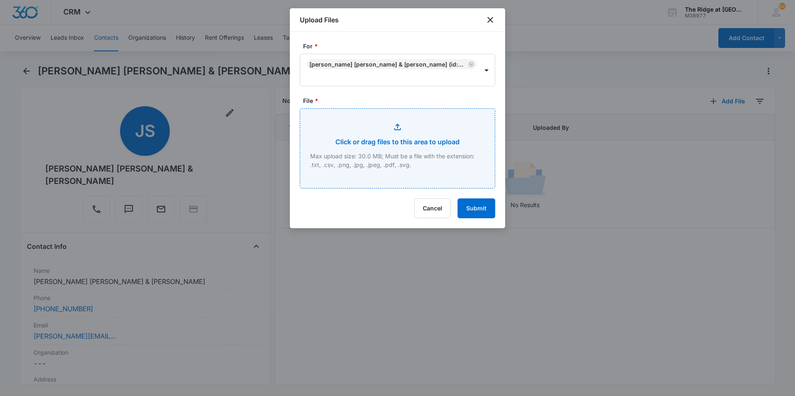
click at [335, 131] on input "File *" at bounding box center [397, 148] width 195 height 79
type input "C:\fakepath\4456-306 Lease.pdf"
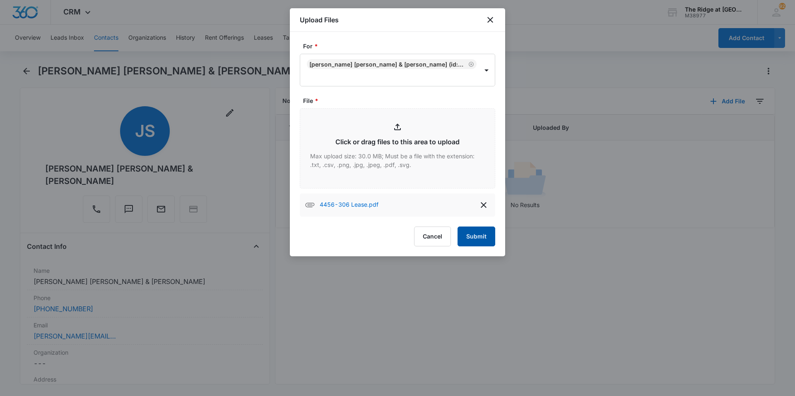
click at [476, 238] on button "Submit" at bounding box center [476, 237] width 38 height 20
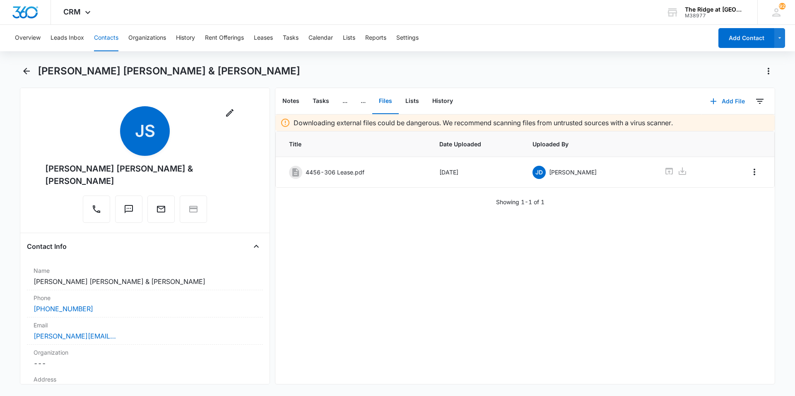
click at [709, 94] on button "Add File" at bounding box center [726, 101] width 51 height 20
click at [719, 126] on div "Upload Files" at bounding box center [715, 128] width 33 height 6
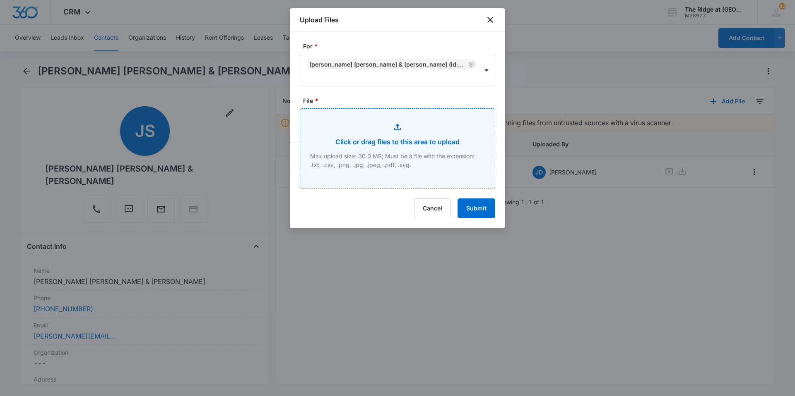
click at [404, 175] on input "File *" at bounding box center [397, 148] width 195 height 79
type input "C:\fakepath\4456-306 Apps.pdf"
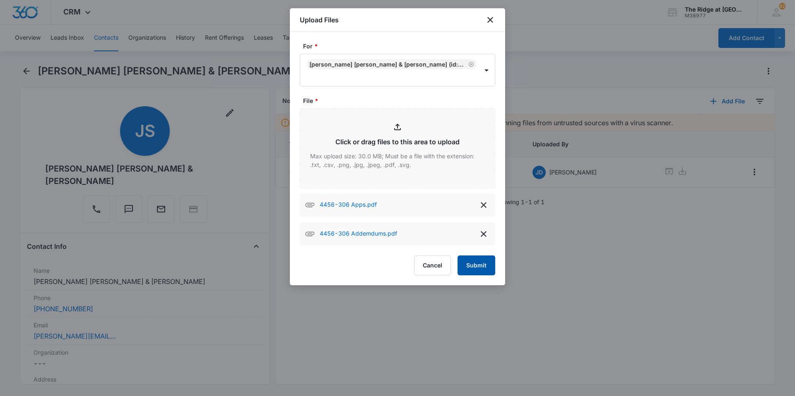
click at [480, 268] on button "Submit" at bounding box center [476, 266] width 38 height 20
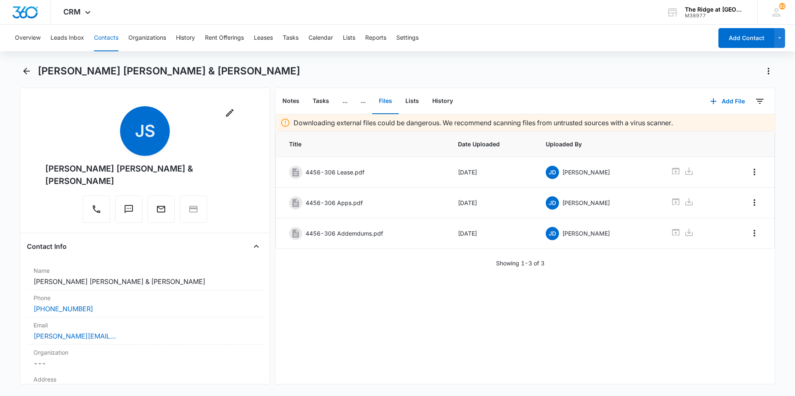
click at [111, 43] on button "Contacts" at bounding box center [106, 38] width 24 height 26
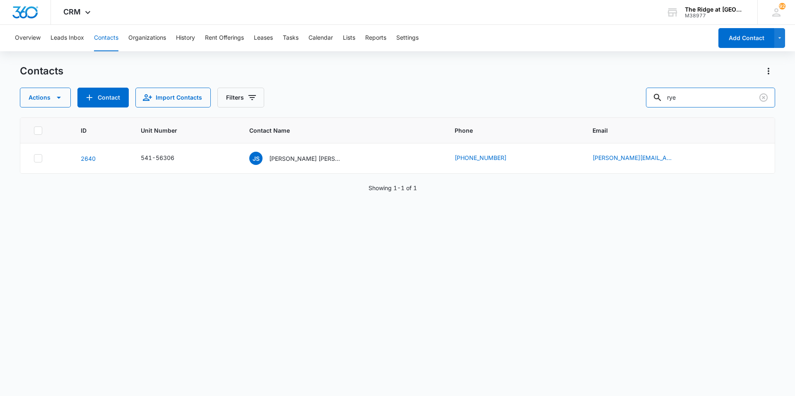
drag, startPoint x: 705, startPoint y: 97, endPoint x: 625, endPoint y: 100, distance: 80.3
click at [625, 100] on div "Actions Contact Import Contacts Filters rye" at bounding box center [397, 98] width 755 height 20
type input "4308301"
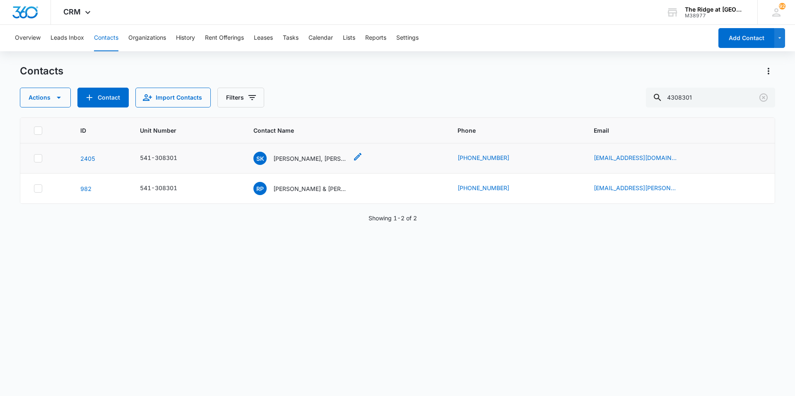
click at [296, 161] on p "[PERSON_NAME], [PERSON_NAME] & [PERSON_NAME]" at bounding box center [310, 158] width 74 height 9
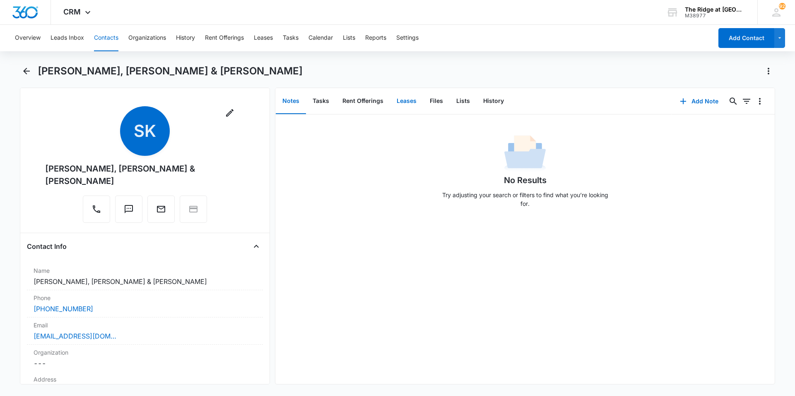
click at [405, 103] on button "Leases" at bounding box center [406, 102] width 33 height 26
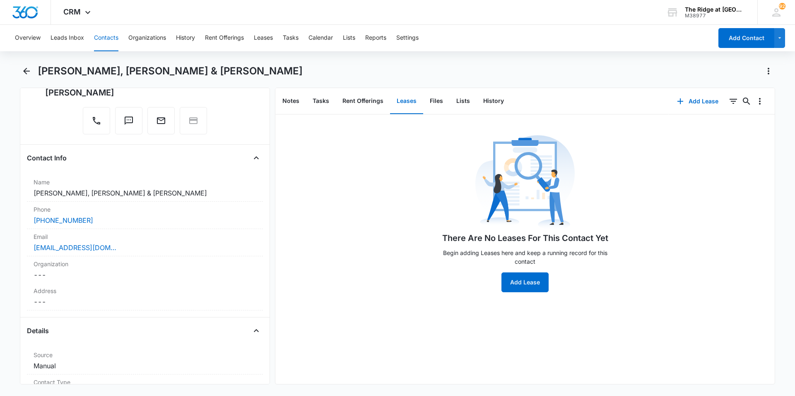
scroll to position [124, 0]
